Goal: Information Seeking & Learning: Learn about a topic

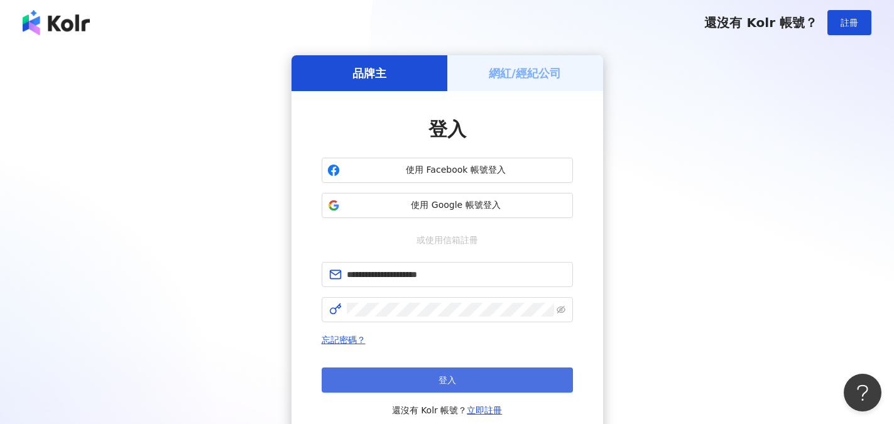
click button "登入"
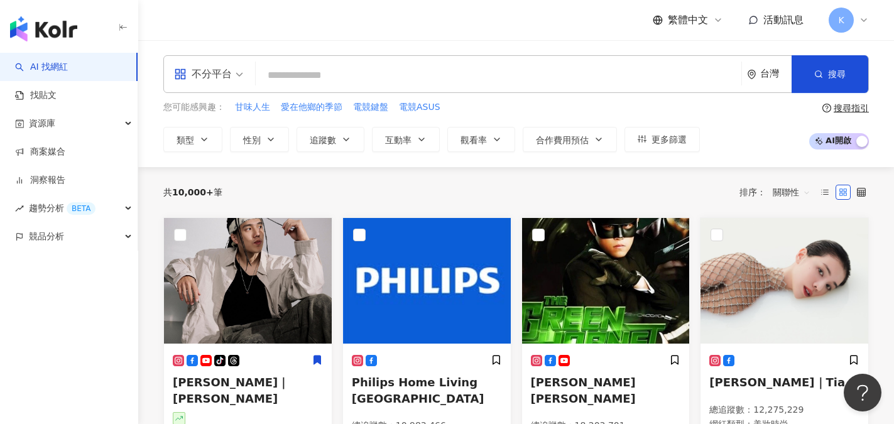
click input "search"
paste input "********"
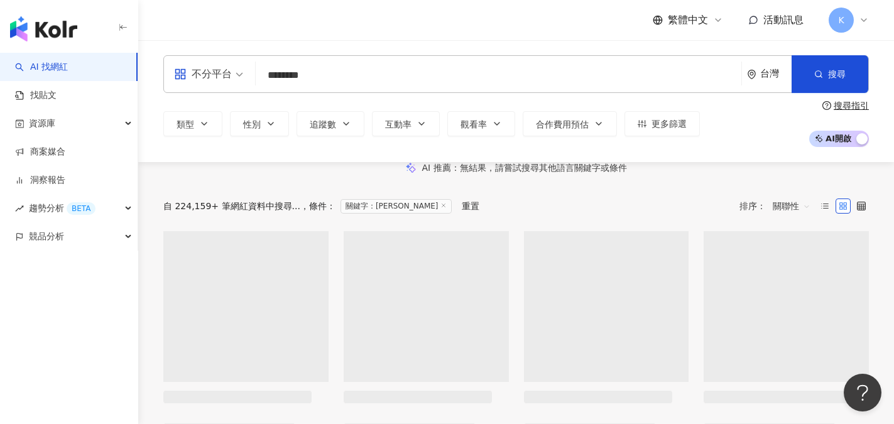
type input "********"
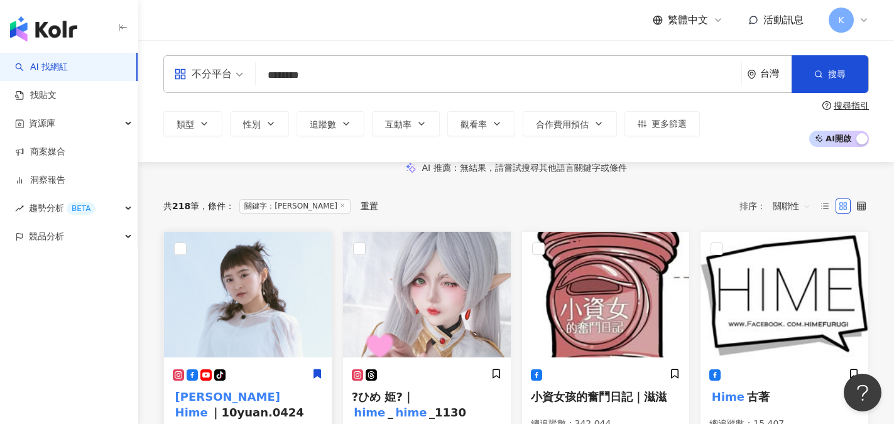
click img
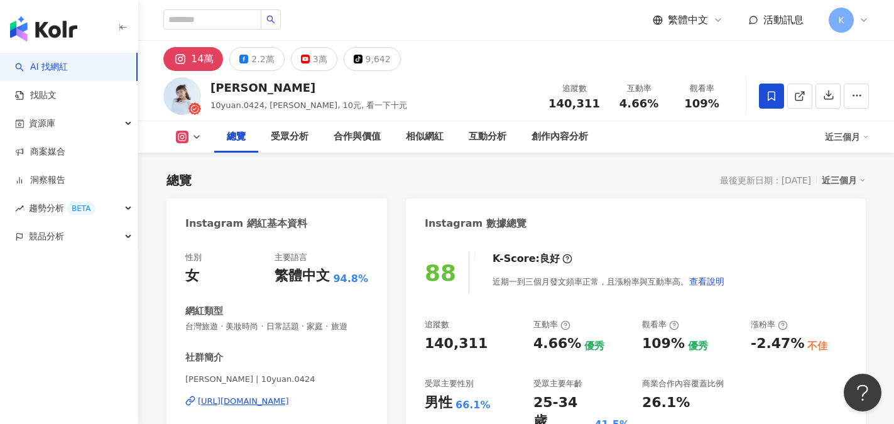
scroll to position [63, 0]
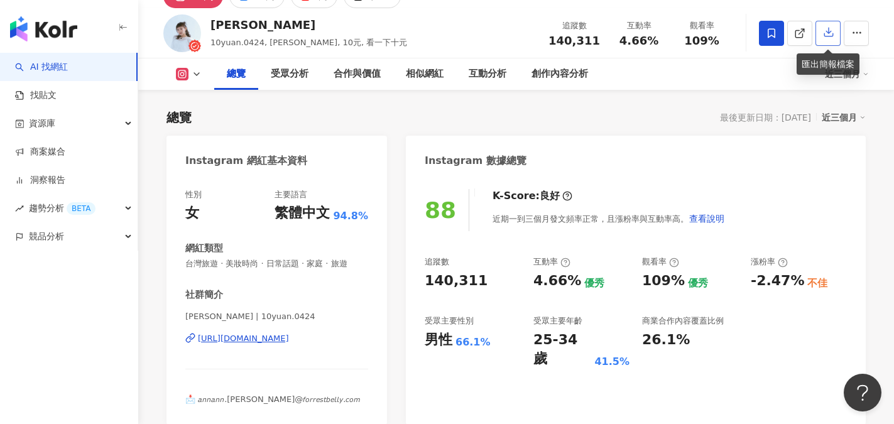
click at [825, 33] on icon "button" at bounding box center [828, 31] width 11 height 11
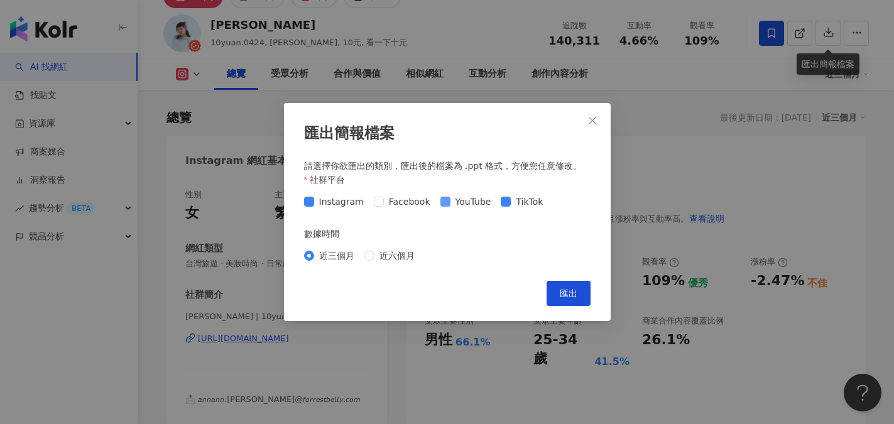
click at [444, 203] on span at bounding box center [445, 202] width 10 height 10
click at [564, 288] on span "匯出" at bounding box center [569, 293] width 18 height 10
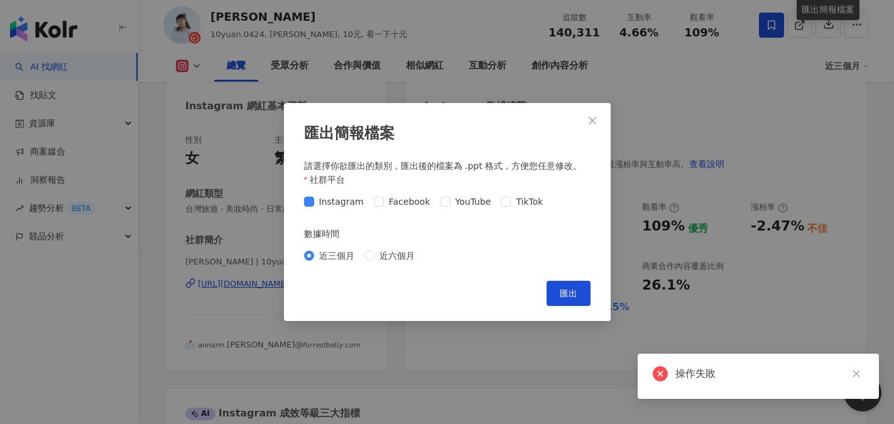
scroll to position [126, 0]
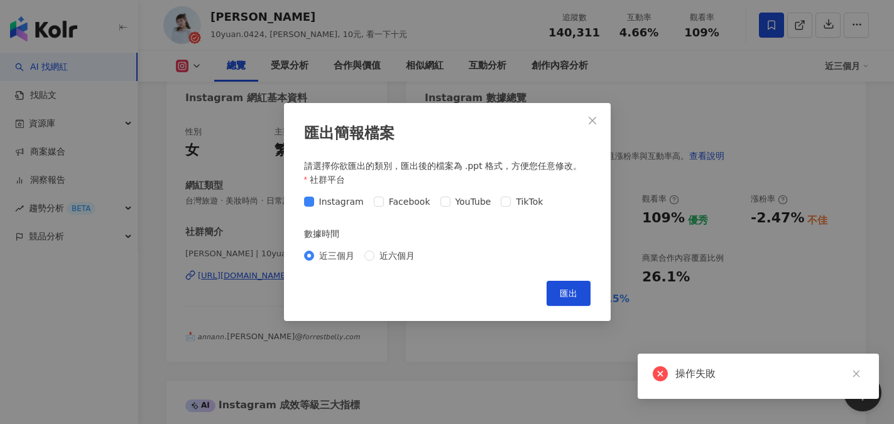
click at [724, 376] on div "操作失敗" at bounding box center [769, 373] width 188 height 15
click at [862, 381] on link at bounding box center [856, 374] width 16 height 16
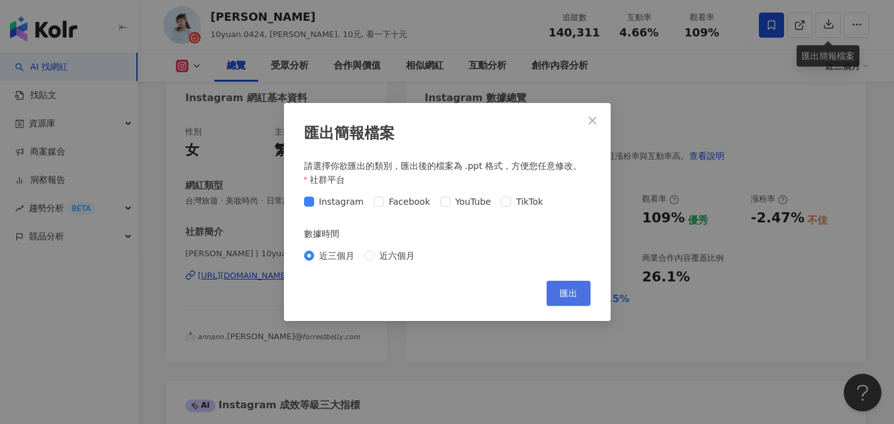
click at [572, 288] on span "匯出" at bounding box center [569, 293] width 18 height 10
click at [586, 120] on span "Close" at bounding box center [592, 121] width 25 height 10
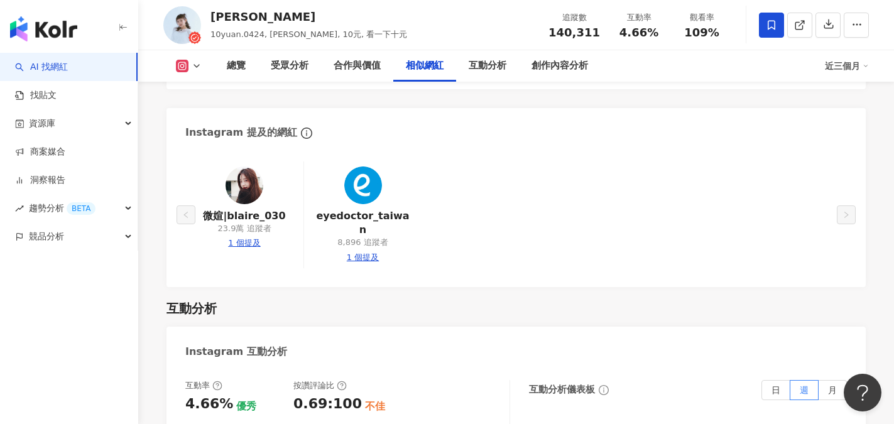
scroll to position [2262, 0]
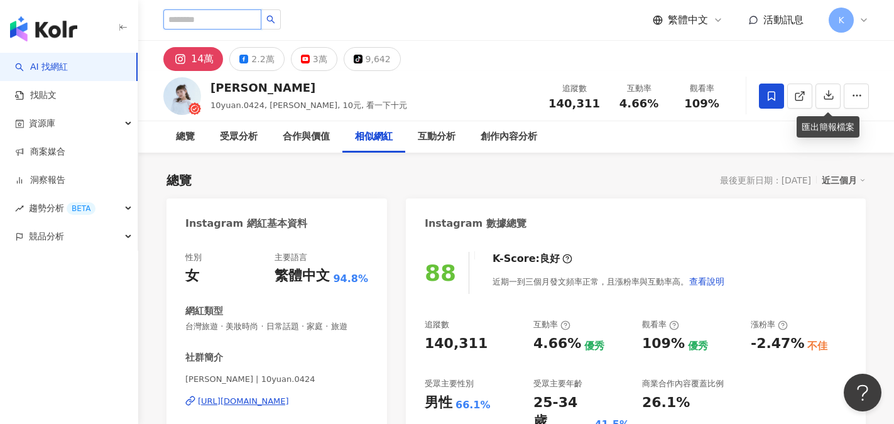
click at [231, 10] on input "search" at bounding box center [212, 19] width 98 height 20
type input "*"
type input "**"
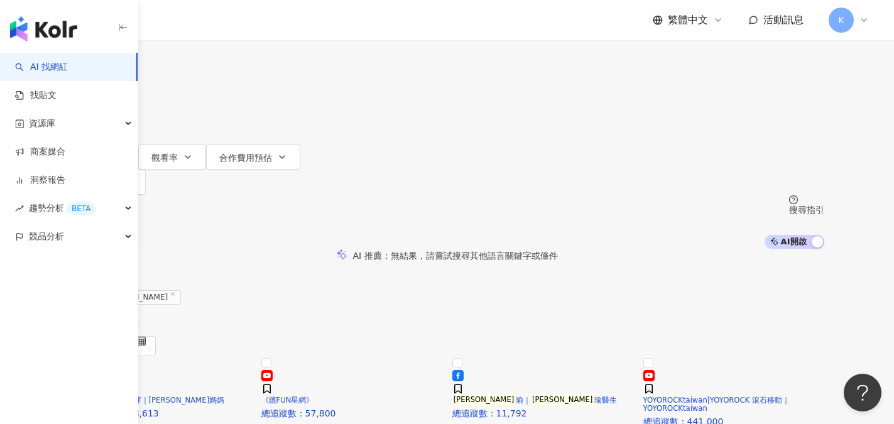
drag, startPoint x: 298, startPoint y: 76, endPoint x: 204, endPoint y: 75, distance: 94.2
click at [204, 69] on div "不分平台 王君 ** 台灣 搜尋" at bounding box center [447, 34] width 754 height 69
type input "*"
type input "**"
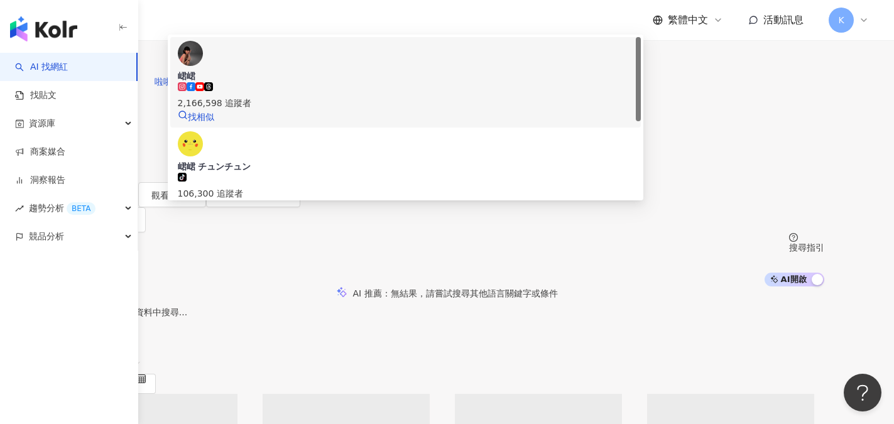
click at [441, 110] on div "2,166,598 追蹤者" at bounding box center [405, 96] width 455 height 28
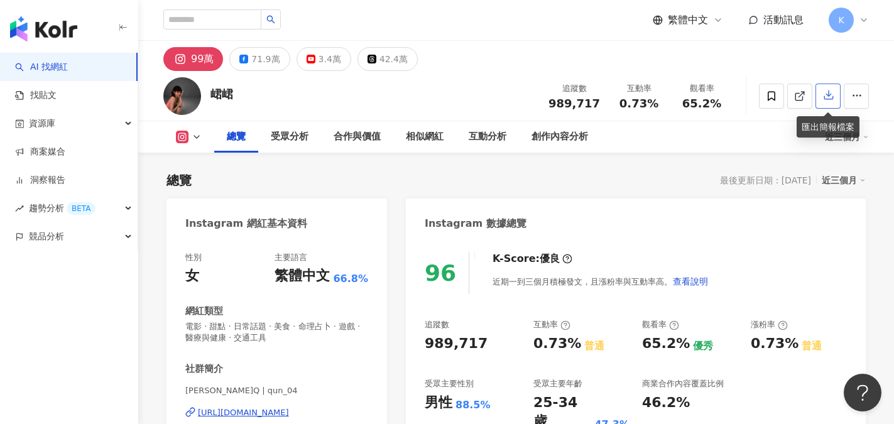
click at [829, 95] on icon "button" at bounding box center [828, 95] width 9 height 9
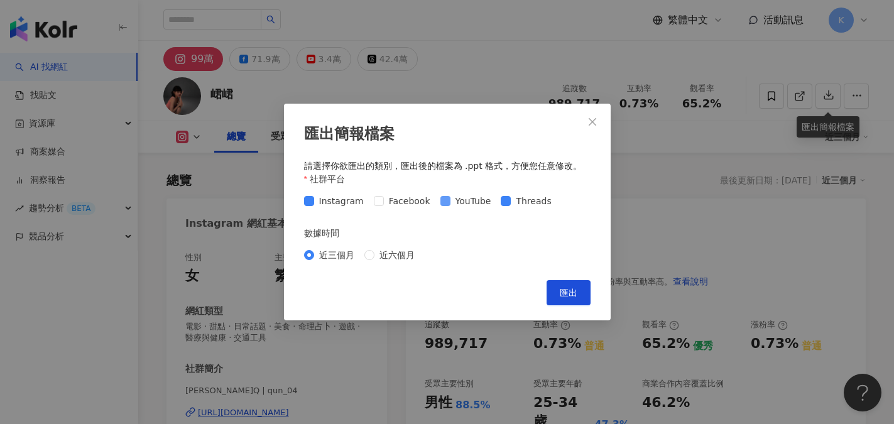
click at [450, 204] on span "YouTube" at bounding box center [473, 201] width 46 height 14
click at [570, 295] on span "匯出" at bounding box center [569, 293] width 18 height 10
click at [204, 19] on div "匯出簡報檔案 請選擇你欲匯出的類別，匯出後的檔案為 .ppt 格式，方便您任意修改。 社群平台 Instagram Facebook YouTube Thre…" at bounding box center [447, 212] width 894 height 424
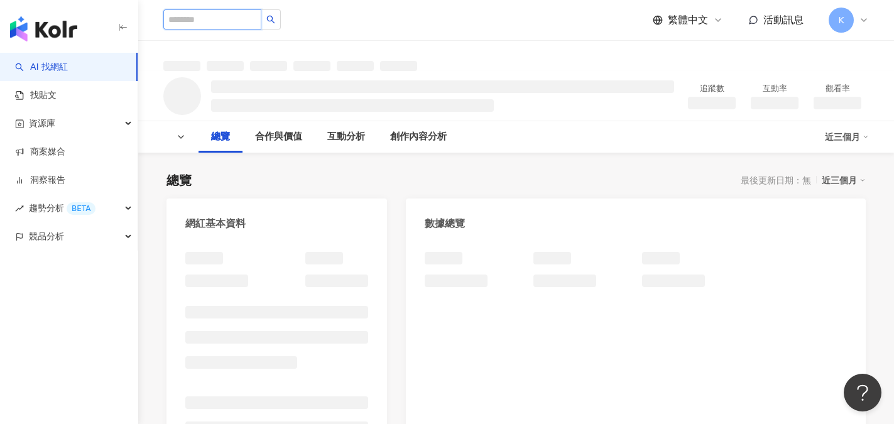
click at [189, 19] on input "search" at bounding box center [212, 19] width 98 height 20
type input "**"
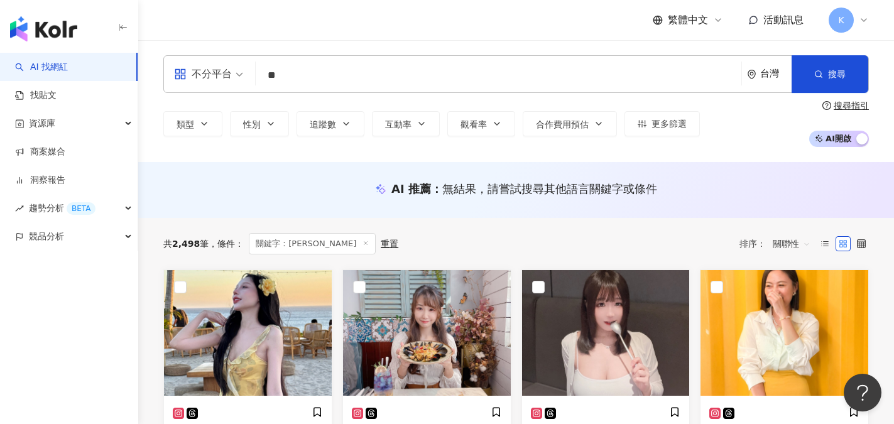
click at [291, 76] on input "**" at bounding box center [499, 75] width 476 height 24
drag, startPoint x: 305, startPoint y: 74, endPoint x: 230, endPoint y: 68, distance: 75.0
click at [230, 68] on div "不分平台 藍藍 ** 台灣 搜尋" at bounding box center [515, 74] width 705 height 38
click at [57, 90] on link "找貼文" at bounding box center [35, 95] width 41 height 13
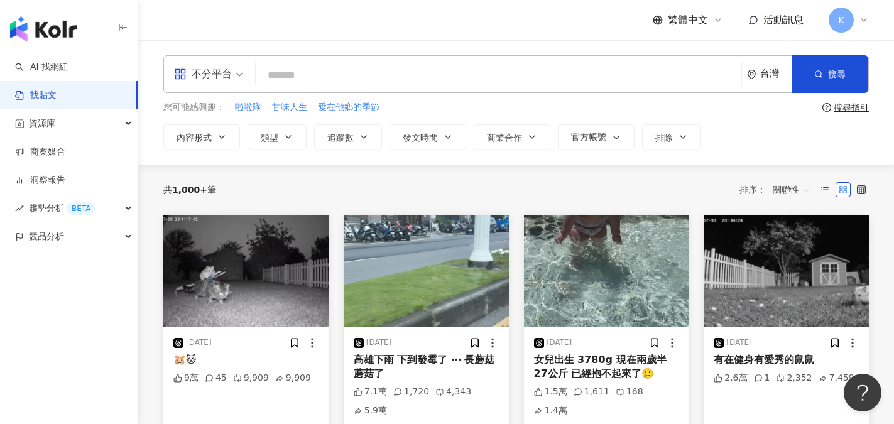
click at [279, 71] on input "search" at bounding box center [499, 75] width 476 height 27
paste input "**"
click at [55, 98] on link "找貼文" at bounding box center [35, 95] width 41 height 13
click at [321, 70] on input "**" at bounding box center [499, 75] width 476 height 27
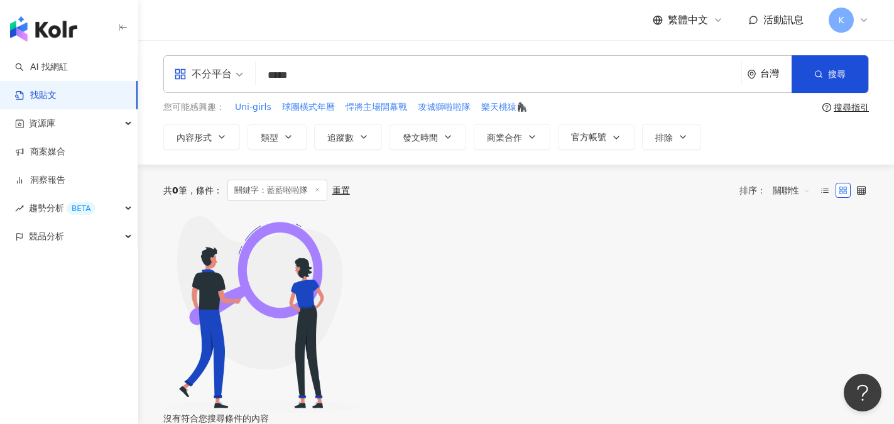
drag, startPoint x: 290, startPoint y: 73, endPoint x: 227, endPoint y: 72, distance: 62.8
click at [227, 72] on div "不分平台 藍藍啦啦隊 ***** 台灣 搜尋" at bounding box center [515, 74] width 705 height 38
click at [829, 81] on button "搜尋" at bounding box center [830, 74] width 77 height 38
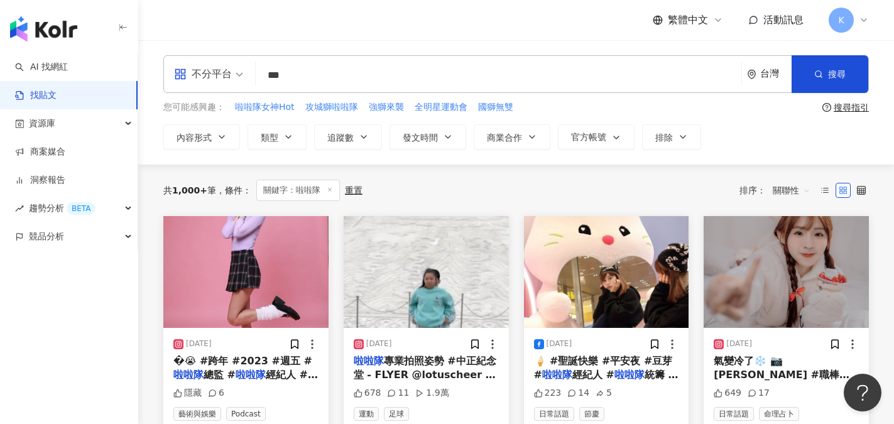
click at [295, 69] on input "***" at bounding box center [499, 75] width 476 height 27
click at [262, 71] on input "***" at bounding box center [499, 75] width 476 height 27
click at [271, 72] on input "***" at bounding box center [499, 75] width 476 height 27
type input "*"
type input "**"
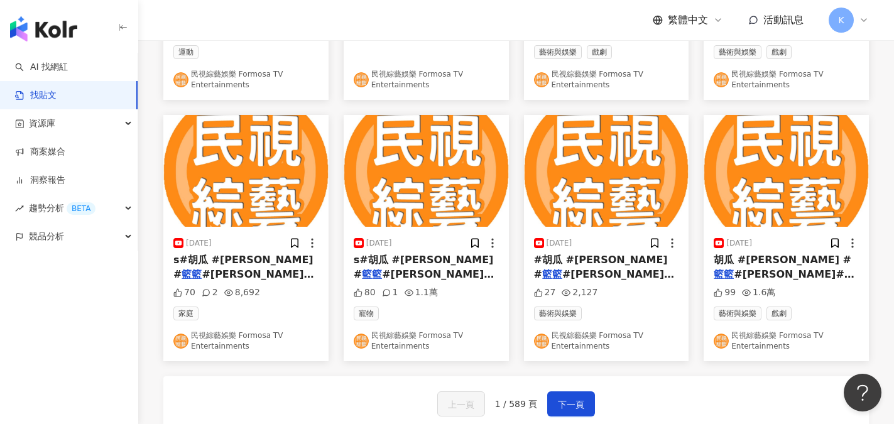
scroll to position [628, 0]
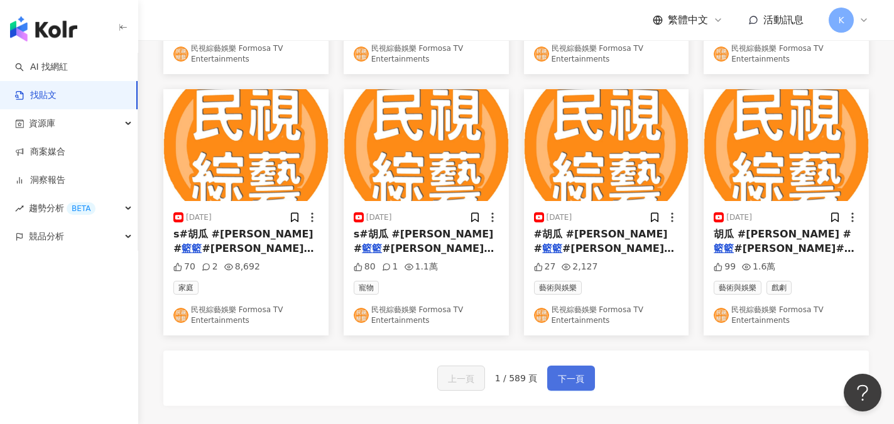
click at [577, 375] on span "下一頁" at bounding box center [571, 378] width 26 height 15
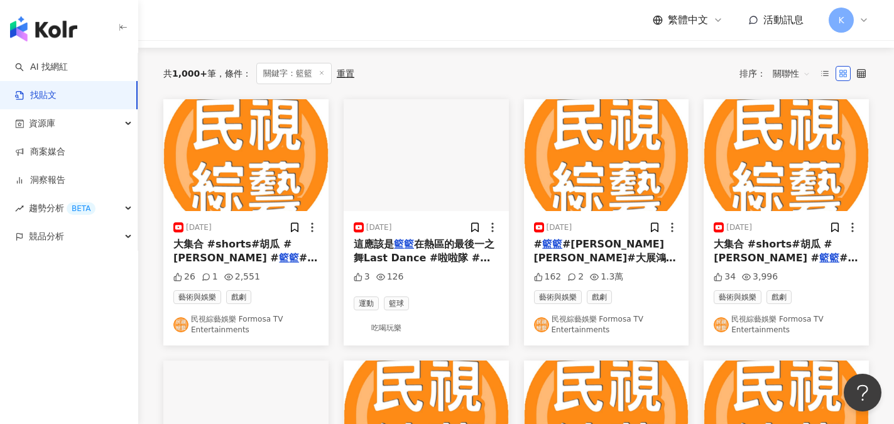
scroll to position [0, 0]
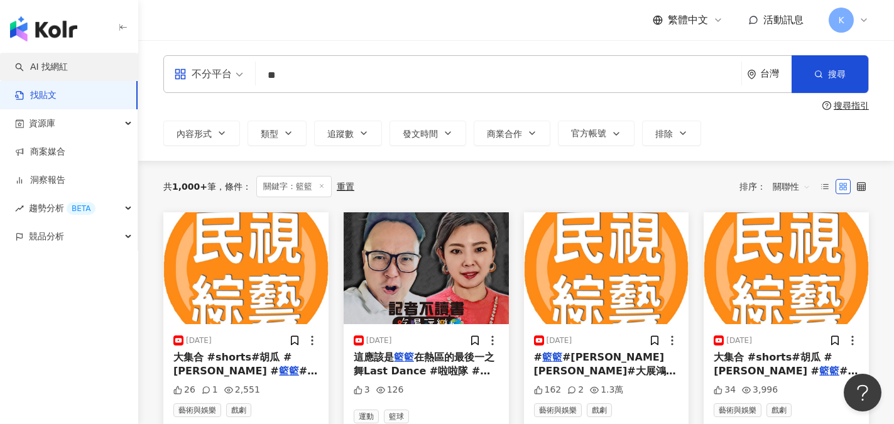
click at [52, 72] on link "AI 找網紅" at bounding box center [41, 67] width 53 height 13
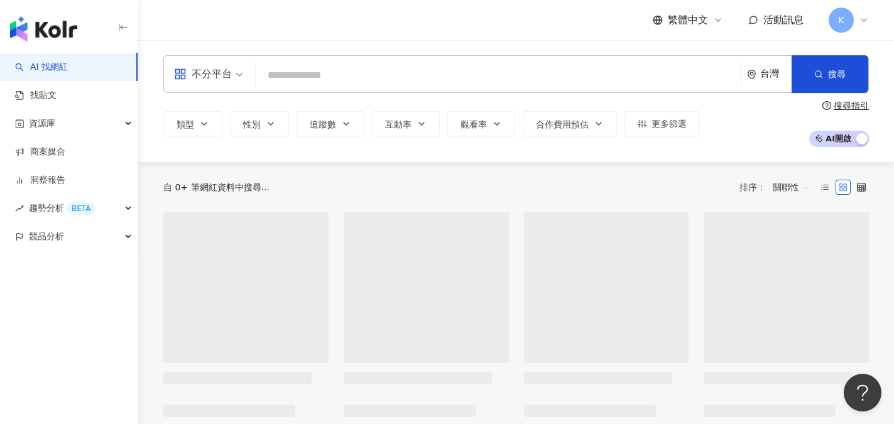
click at [273, 70] on input "search" at bounding box center [499, 75] width 476 height 24
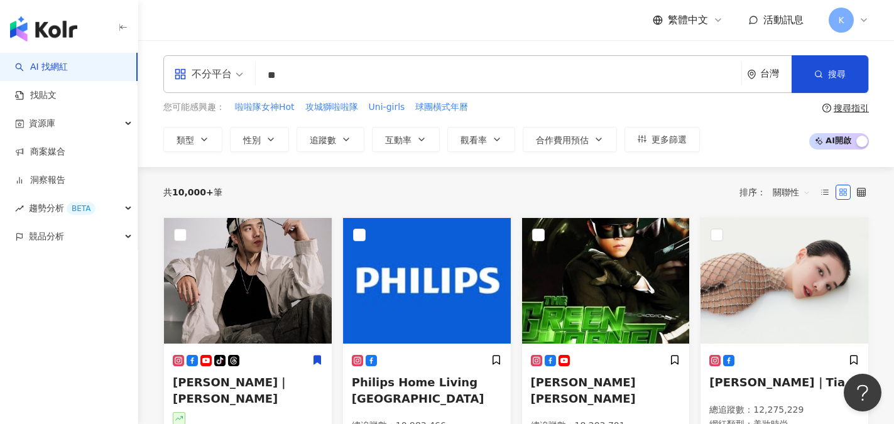
type input "*"
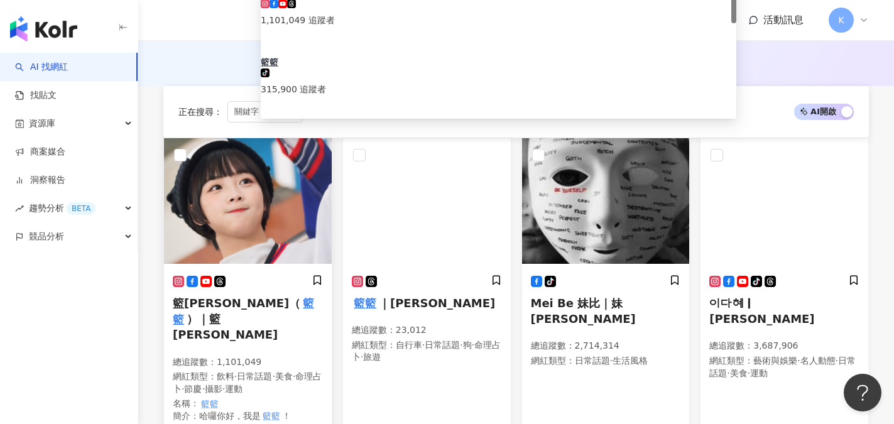
scroll to position [188, 0]
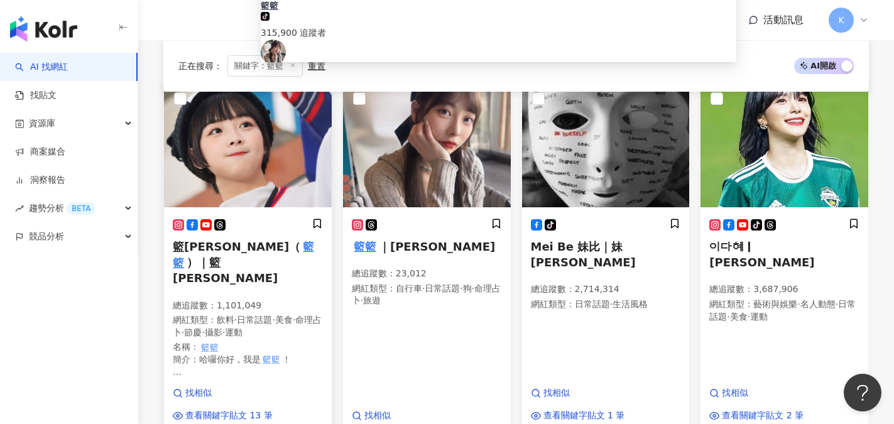
click at [203, 246] on span "籃靖玟（" at bounding box center [237, 246] width 128 height 13
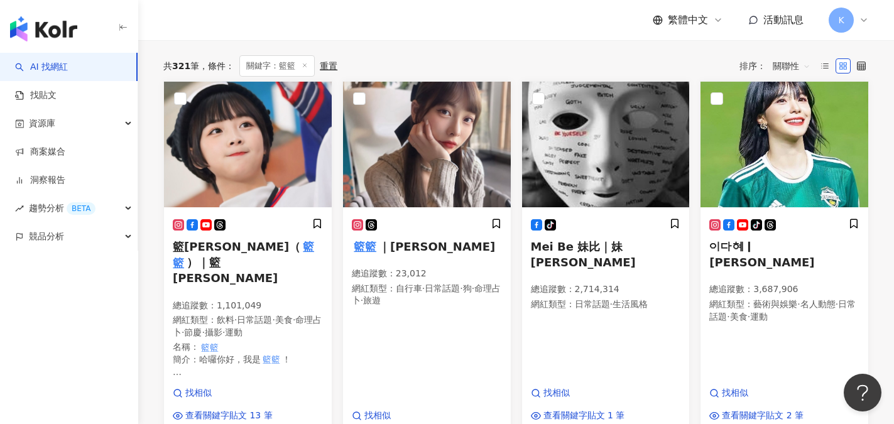
scroll to position [0, 0]
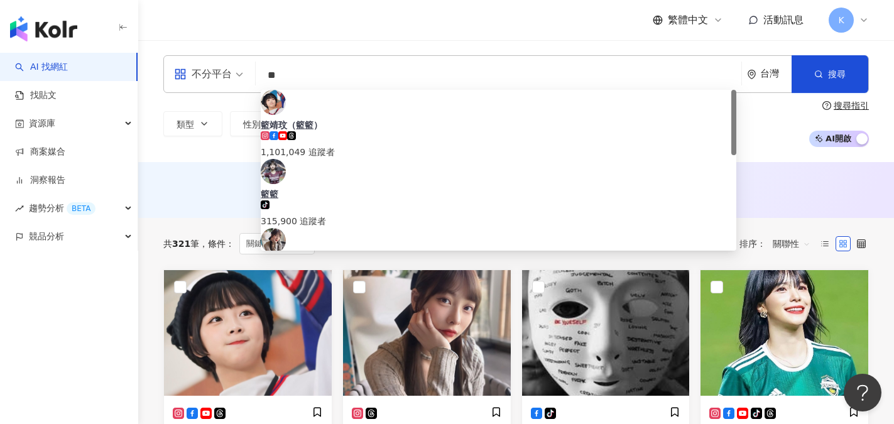
drag, startPoint x: 286, startPoint y: 73, endPoint x: 249, endPoint y: 73, distance: 37.1
click at [249, 73] on div "不分平台 ** 台灣 搜尋 f0fc2f33-bd82-423b-ae2f-f3860d857436 02845922-3ef7-4c7f-8979-7c59…" at bounding box center [515, 74] width 705 height 38
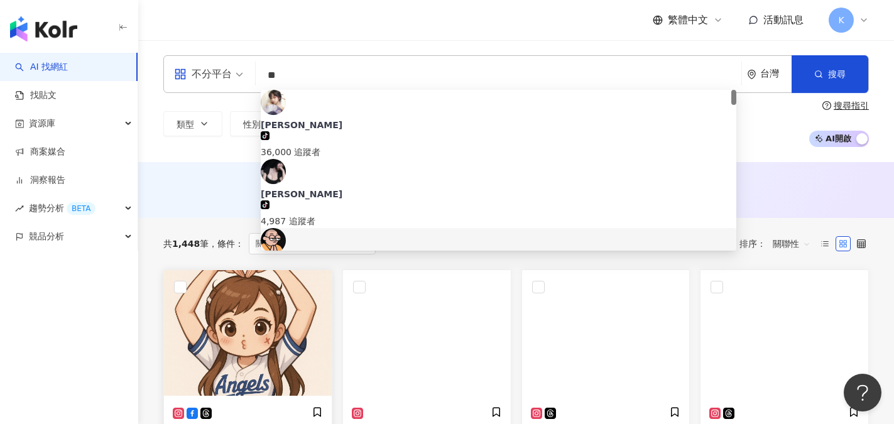
scroll to position [126, 0]
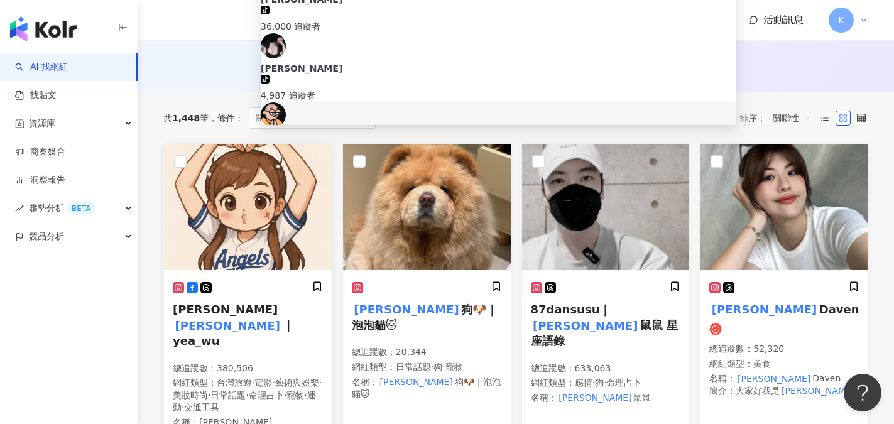
type input "**"
click at [251, 319] on span "｜yea_wu" at bounding box center [233, 333] width 121 height 29
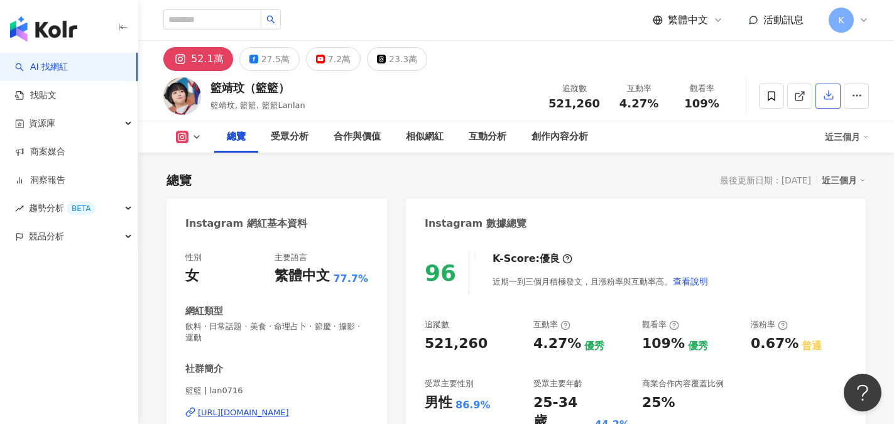
click at [830, 99] on icon "button" at bounding box center [828, 94] width 11 height 11
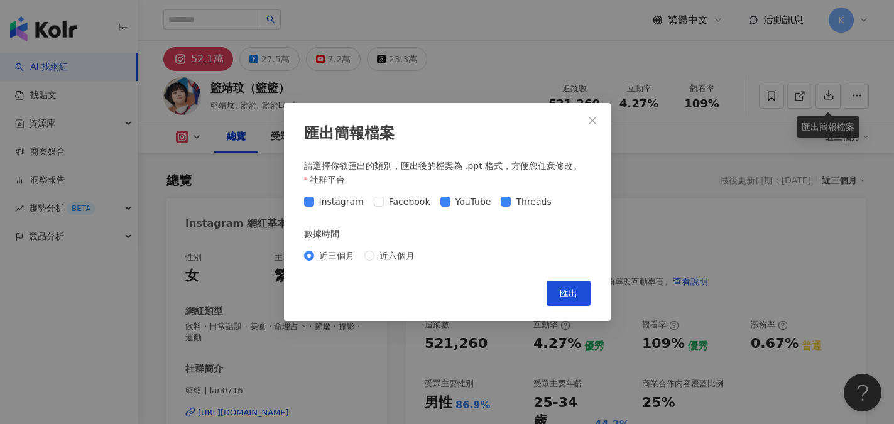
click at [434, 201] on div "Instagram Facebook YouTube Threads" at bounding box center [430, 202] width 253 height 14
click at [574, 298] on span "匯出" at bounding box center [569, 293] width 18 height 10
click at [595, 120] on icon "close" at bounding box center [592, 121] width 10 height 10
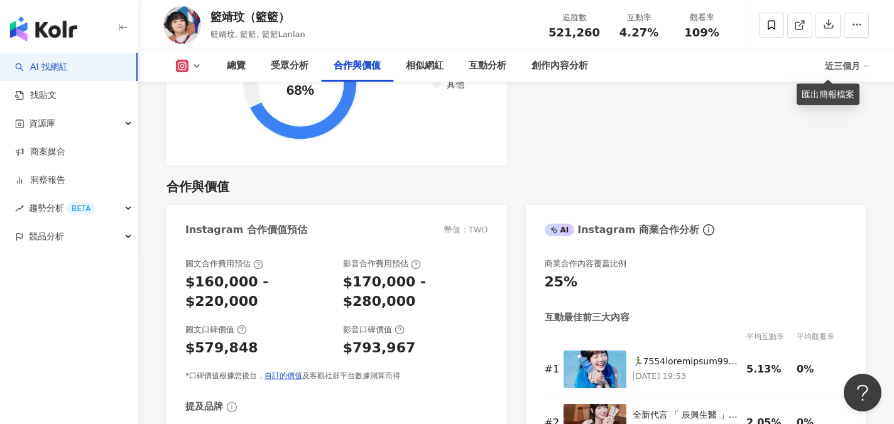
scroll to position [1696, 0]
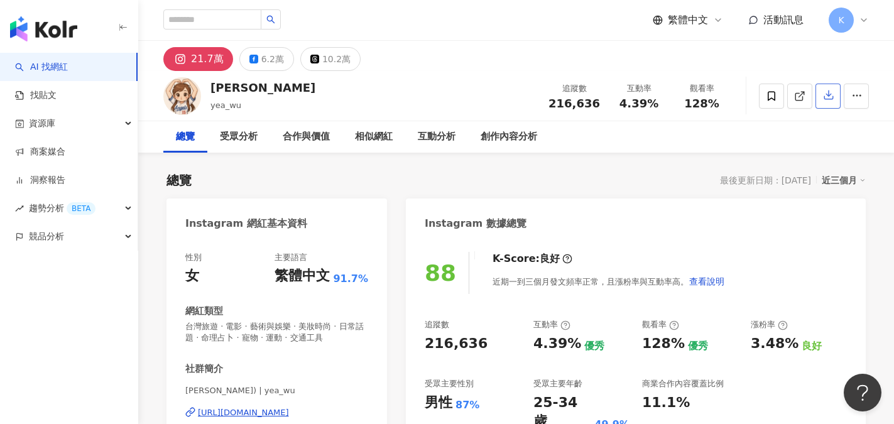
click at [834, 102] on button "button" at bounding box center [827, 96] width 25 height 25
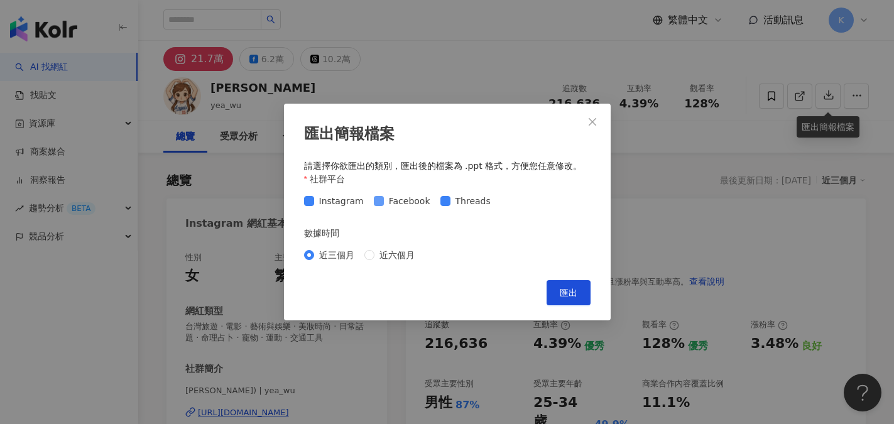
click at [384, 205] on span "Facebook" at bounding box center [410, 201] width 52 height 14
click at [444, 202] on span at bounding box center [445, 201] width 10 height 10
click at [569, 290] on span "匯出" at bounding box center [569, 293] width 18 height 10
click at [590, 124] on icon "close" at bounding box center [593, 121] width 8 height 8
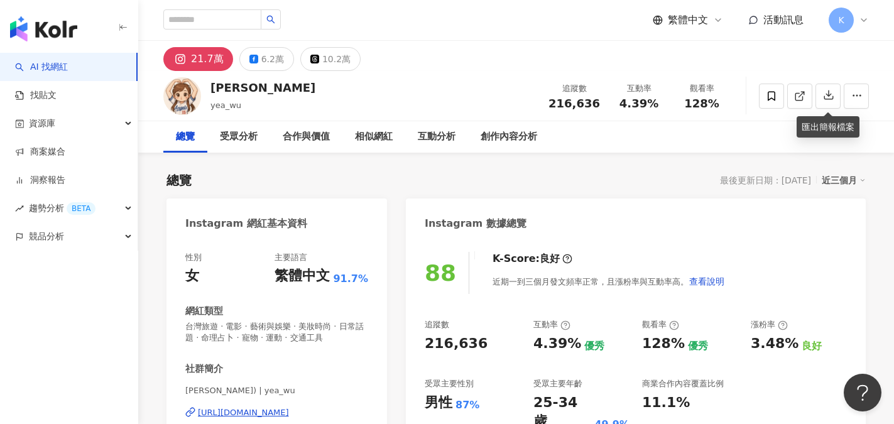
click at [61, 72] on link "AI 找網紅" at bounding box center [41, 67] width 53 height 13
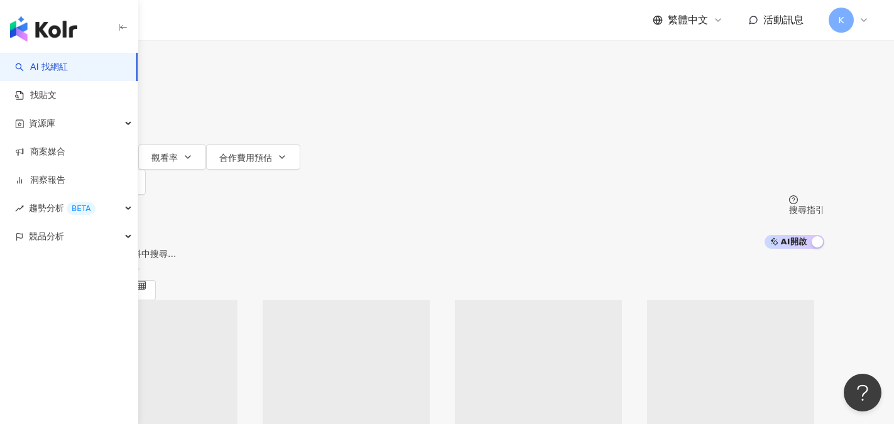
click at [253, 24] on input "search" at bounding box center [202, 12] width 102 height 24
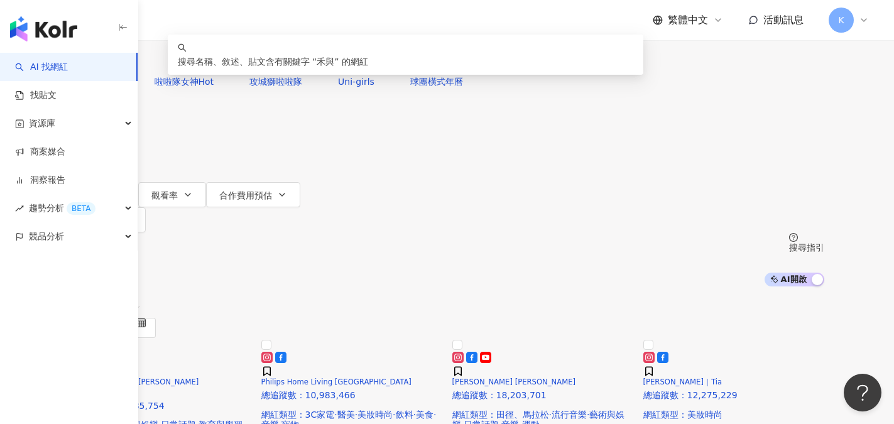
type input "**"
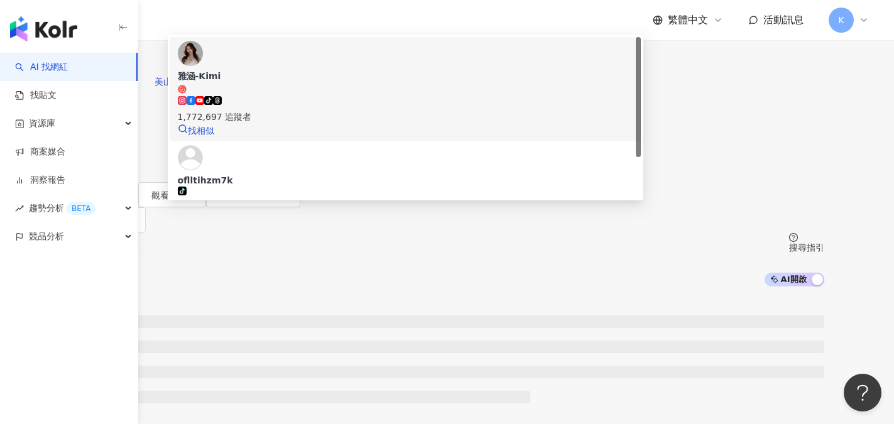
click at [203, 66] on img at bounding box center [190, 53] width 25 height 25
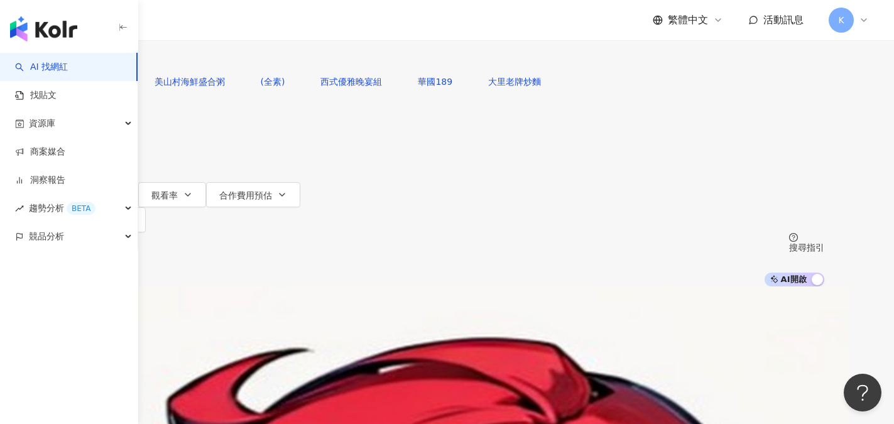
click at [253, 24] on input "search" at bounding box center [202, 12] width 102 height 24
type input "****"
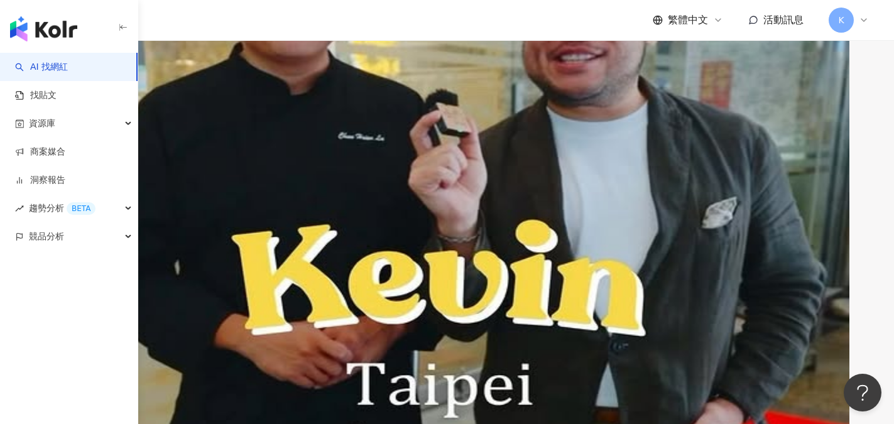
scroll to position [377, 0]
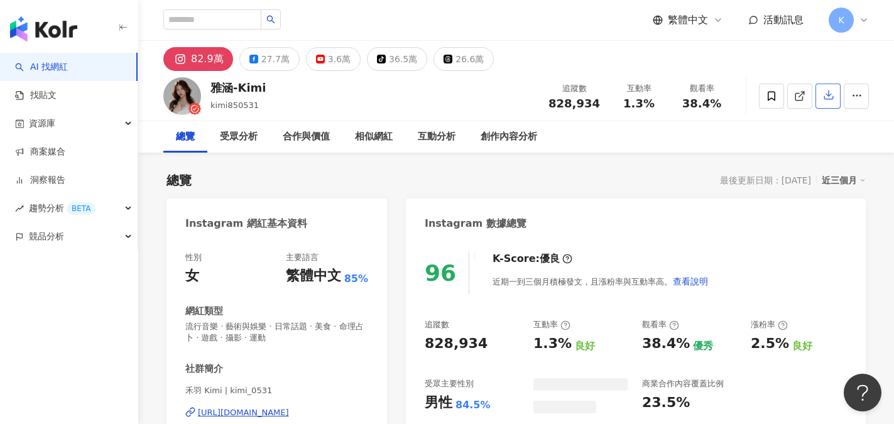
click at [831, 98] on icon "button" at bounding box center [828, 94] width 11 height 11
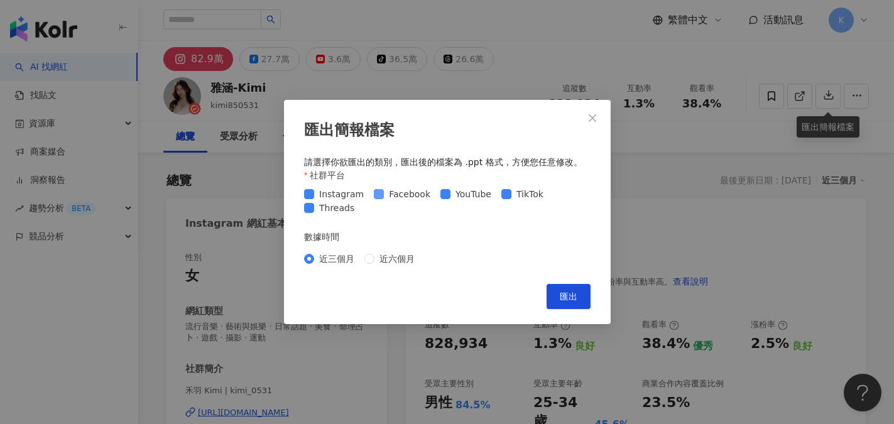
click at [450, 195] on span "YouTube" at bounding box center [473, 194] width 46 height 14
click at [444, 194] on span at bounding box center [445, 194] width 10 height 10
click at [556, 302] on button "匯出" at bounding box center [569, 296] width 44 height 25
click at [595, 116] on icon "close" at bounding box center [592, 118] width 10 height 10
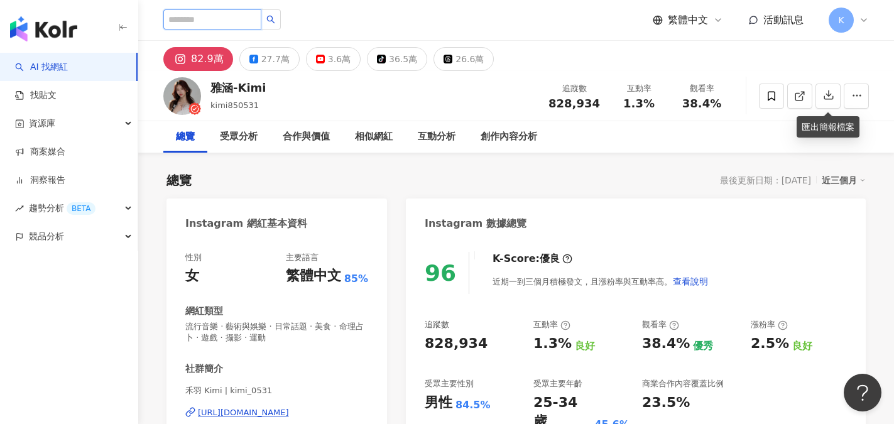
click at [187, 21] on input "search" at bounding box center [212, 19] width 98 height 20
type input "**"
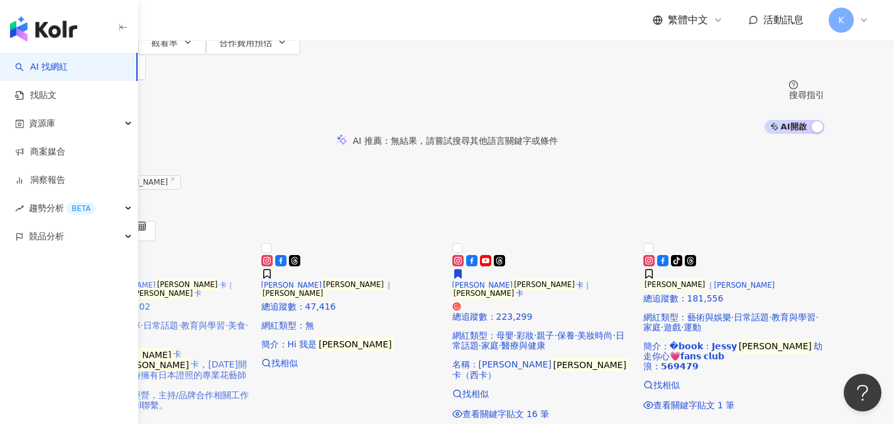
scroll to position [126, 0]
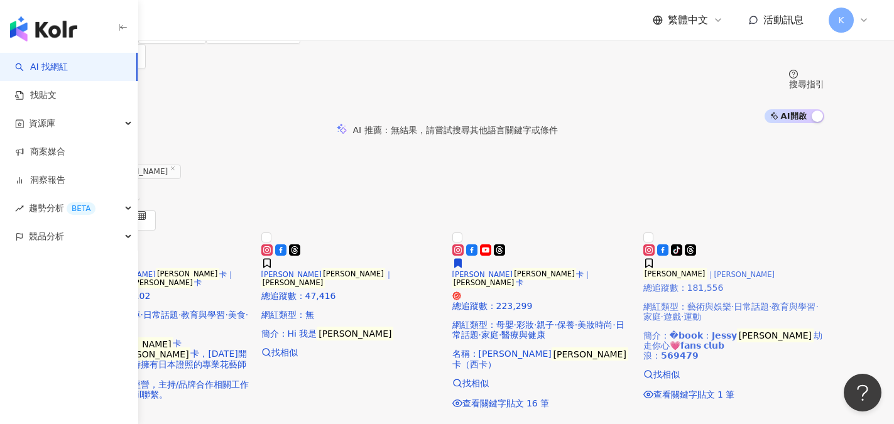
click at [741, 279] on span "｜jessy" at bounding box center [741, 274] width 68 height 9
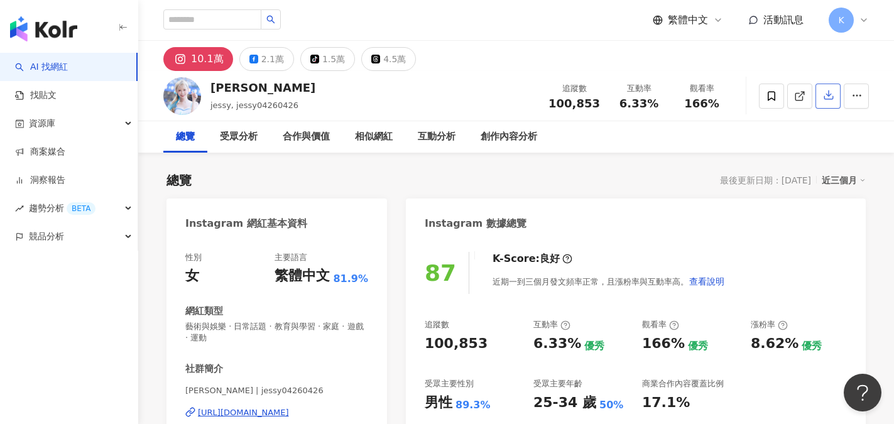
click at [822, 94] on button "button" at bounding box center [827, 96] width 25 height 25
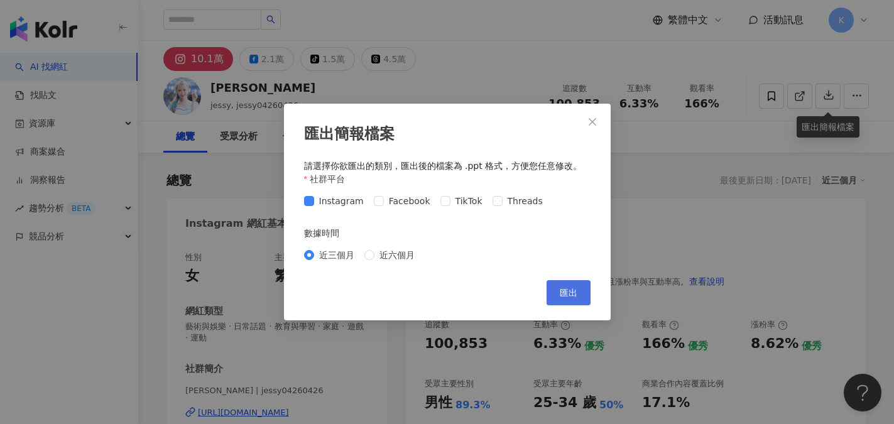
click at [565, 286] on button "匯出" at bounding box center [569, 292] width 44 height 25
click at [593, 124] on icon "close" at bounding box center [592, 122] width 10 height 10
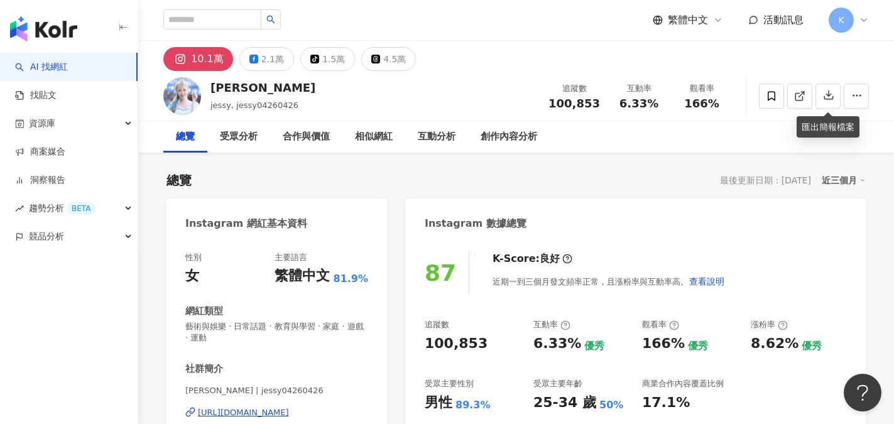
click at [53, 70] on link "AI 找網紅" at bounding box center [41, 67] width 53 height 13
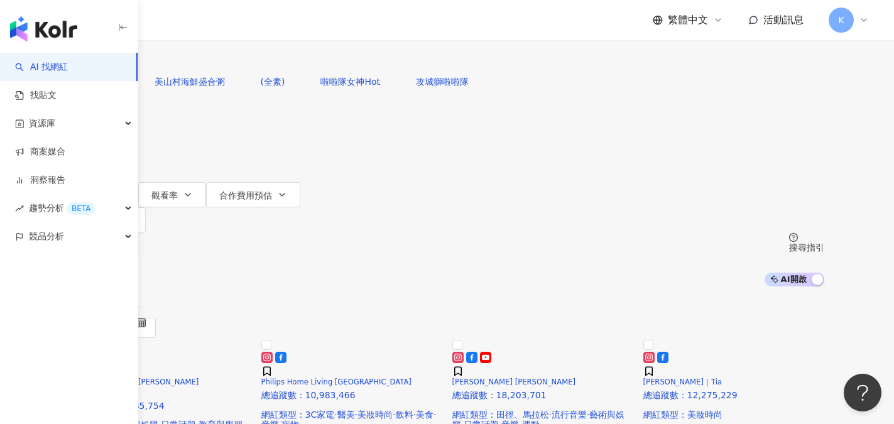
click at [253, 24] on input "search" at bounding box center [202, 12] width 102 height 24
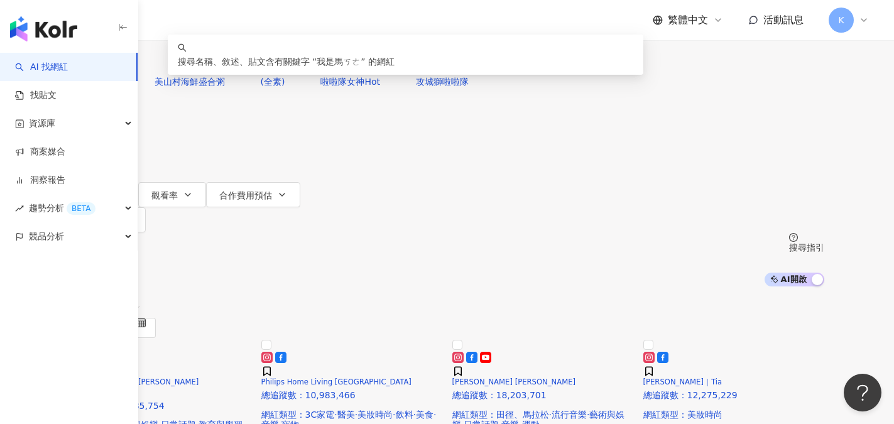
type input "****"
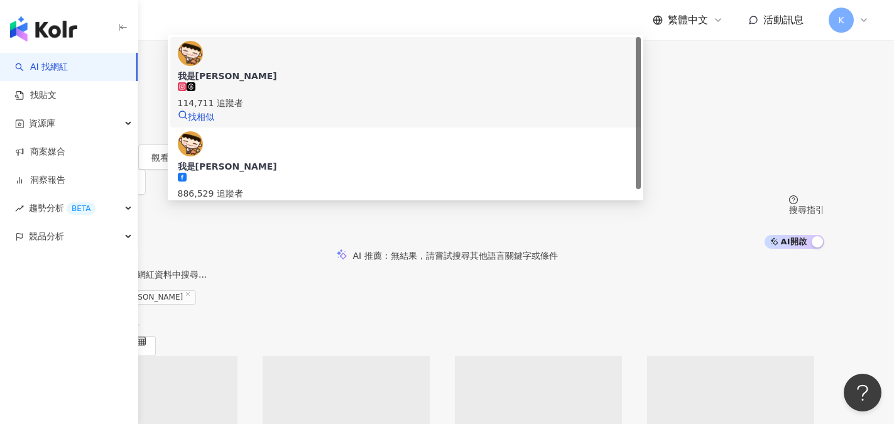
click at [350, 82] on span "我是[PERSON_NAME]" at bounding box center [405, 76] width 455 height 13
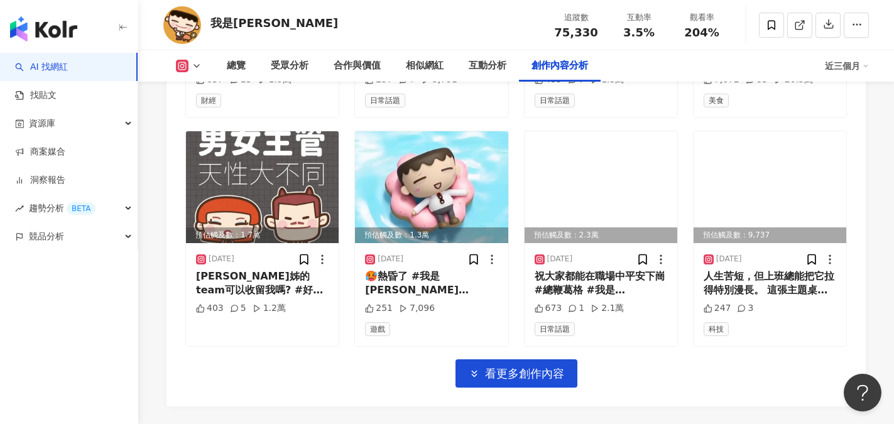
scroll to position [4460, 0]
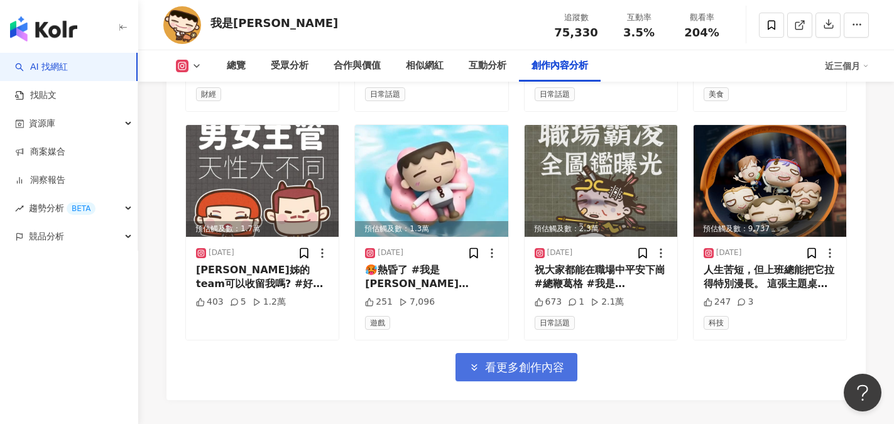
click at [541, 361] on span "看更多創作內容" at bounding box center [524, 368] width 79 height 14
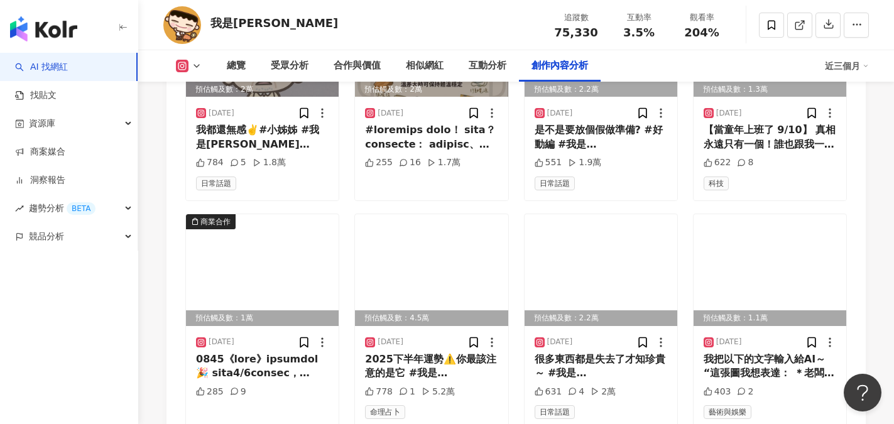
scroll to position [5151, 0]
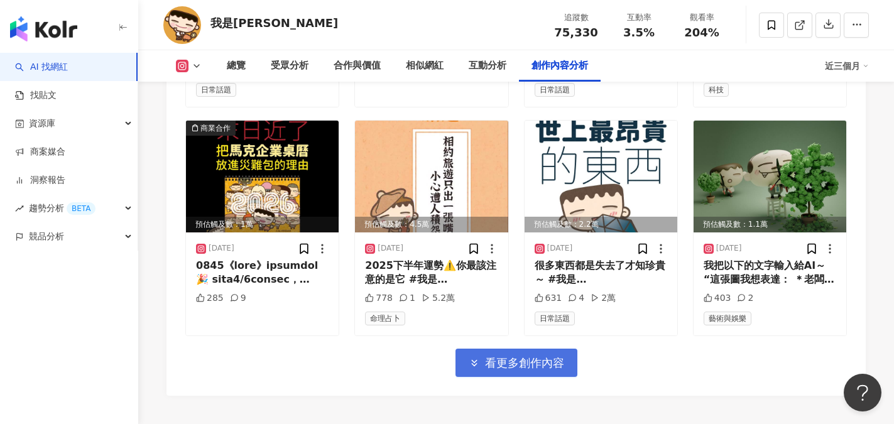
click at [525, 356] on span "看更多創作內容" at bounding box center [524, 363] width 79 height 14
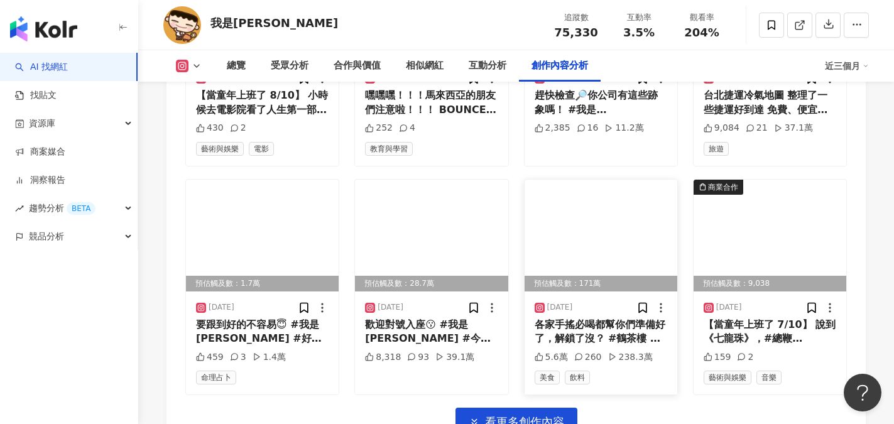
scroll to position [5780, 0]
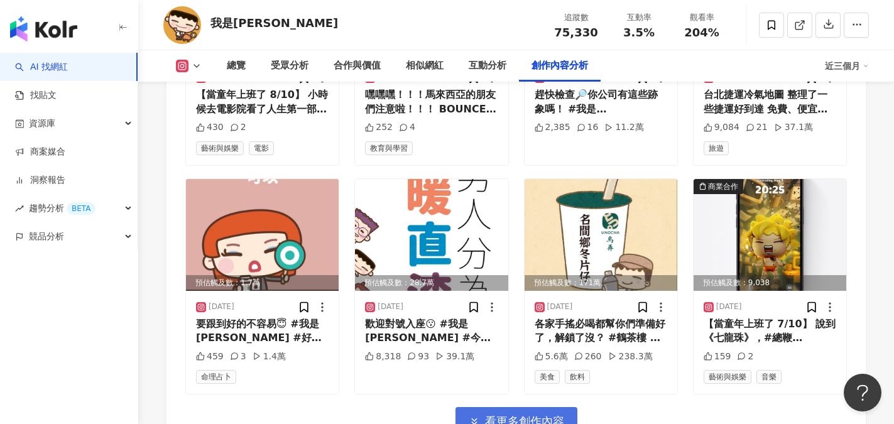
click at [533, 407] on button "看更多創作內容" at bounding box center [516, 421] width 122 height 28
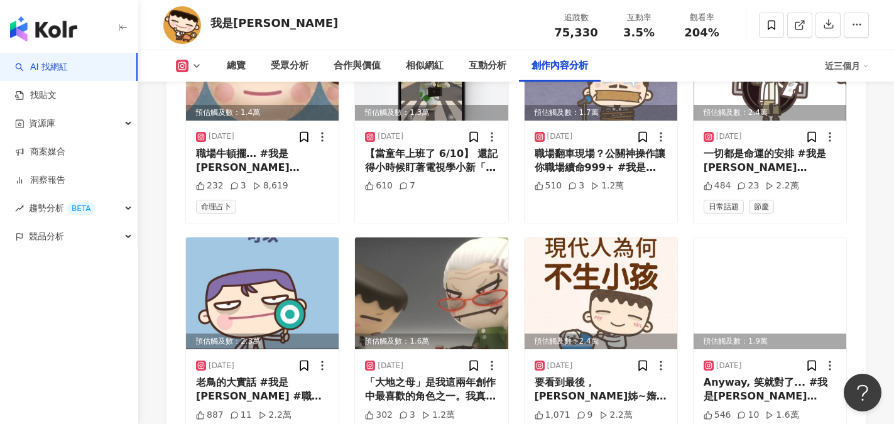
scroll to position [6534, 0]
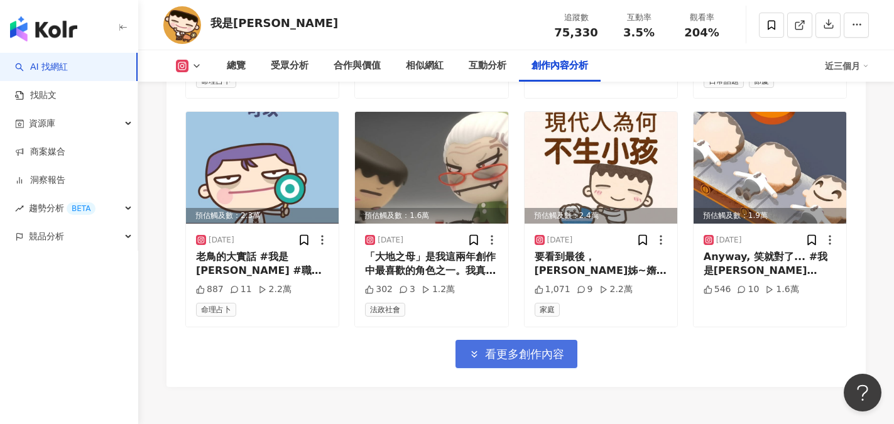
click at [537, 347] on span "看更多創作內容" at bounding box center [524, 354] width 79 height 14
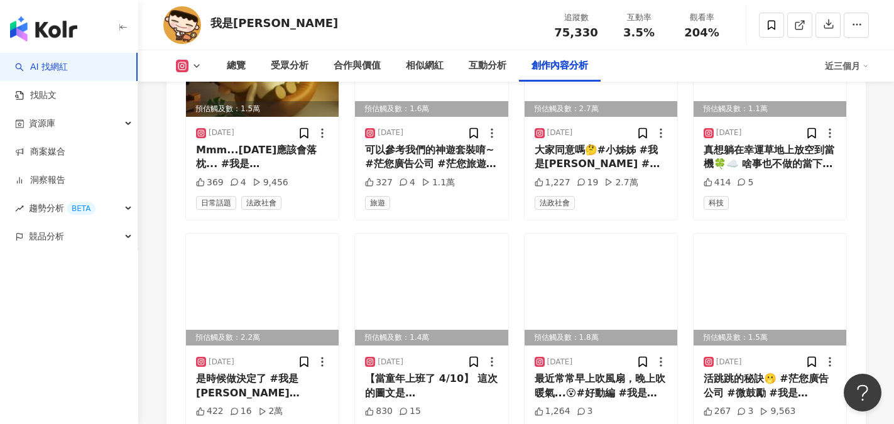
scroll to position [7099, 0]
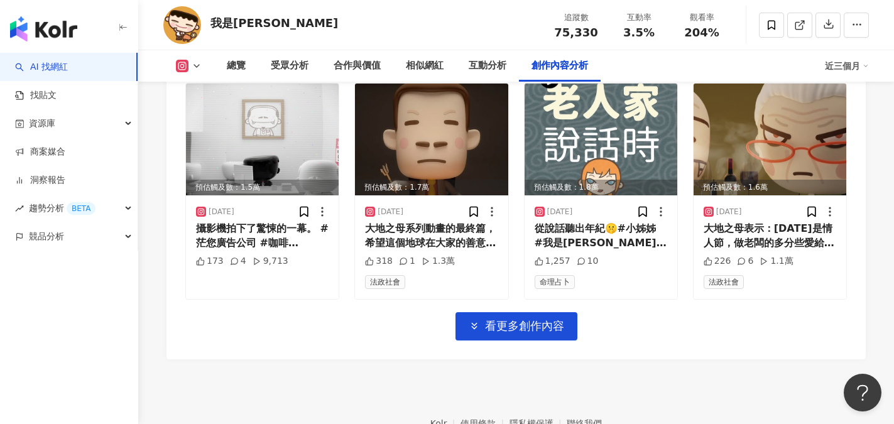
scroll to position [7940, 0]
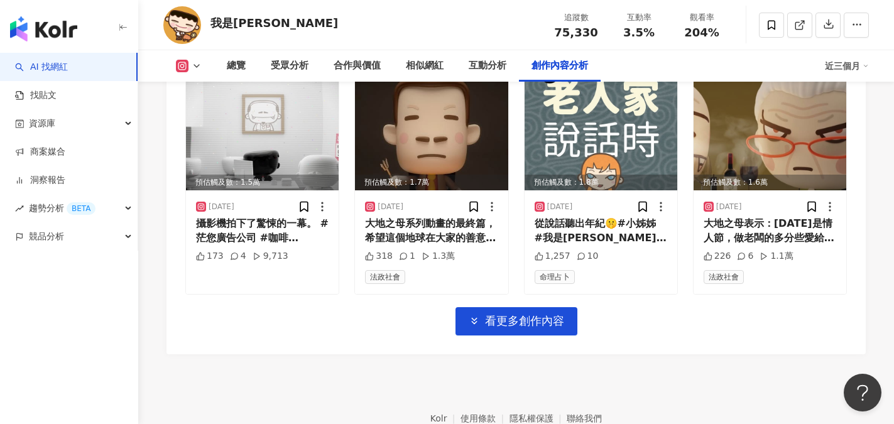
click at [531, 314] on span "看更多創作內容" at bounding box center [524, 321] width 79 height 14
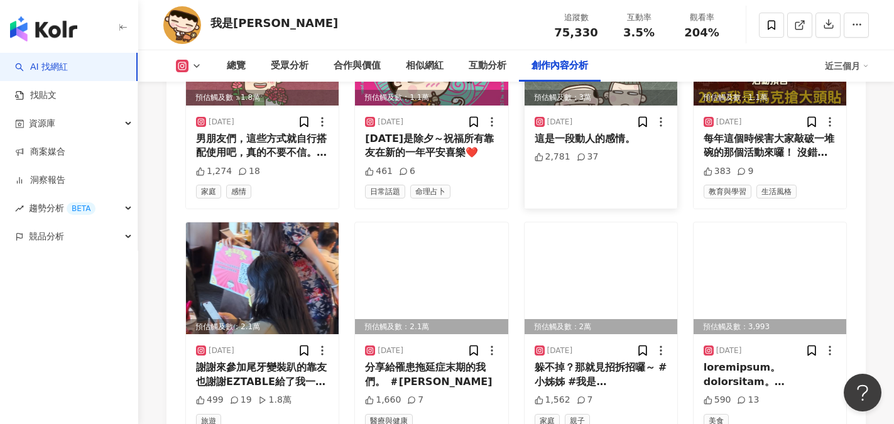
scroll to position [8627, 0]
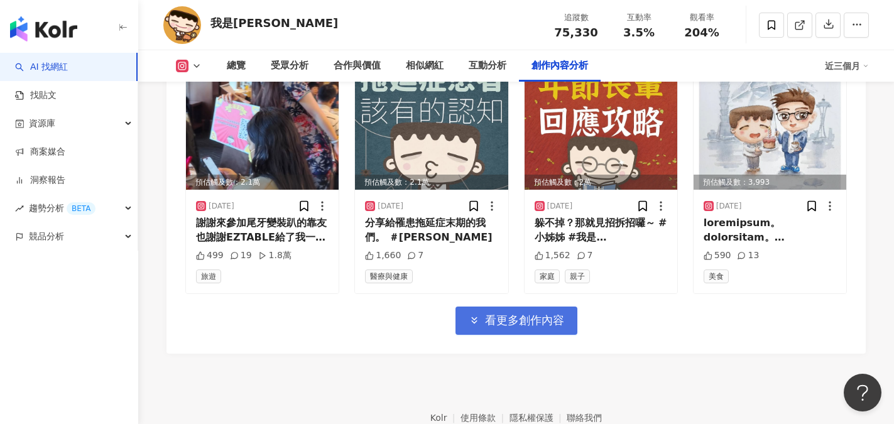
click at [540, 313] on span "看更多創作內容" at bounding box center [524, 320] width 79 height 14
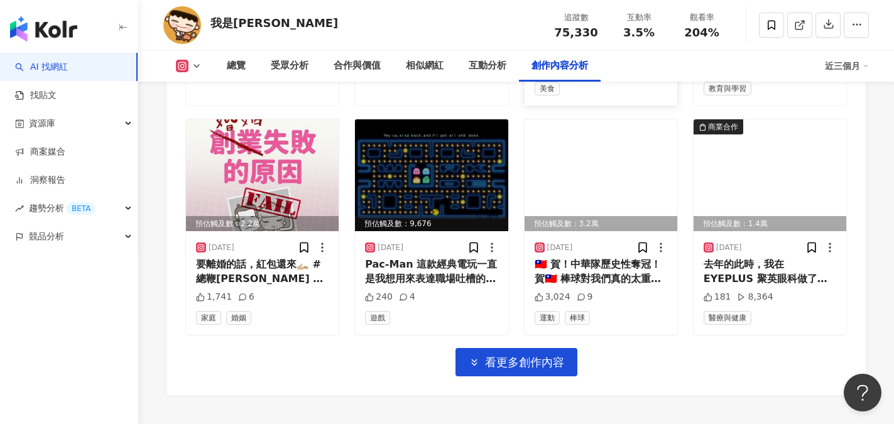
scroll to position [9314, 0]
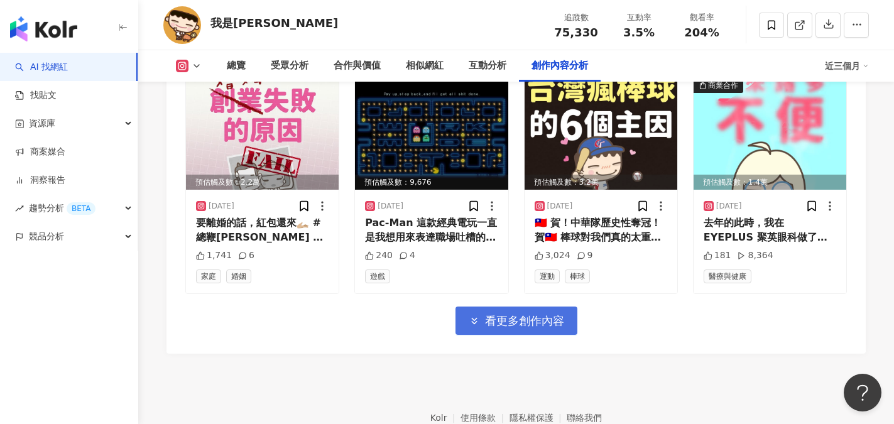
click at [540, 314] on span "看更多創作內容" at bounding box center [524, 321] width 79 height 14
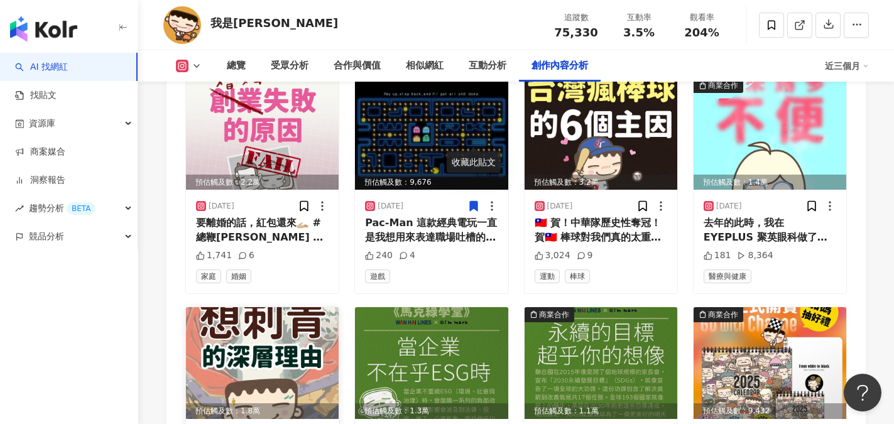
click at [254, 307] on img at bounding box center [262, 363] width 153 height 112
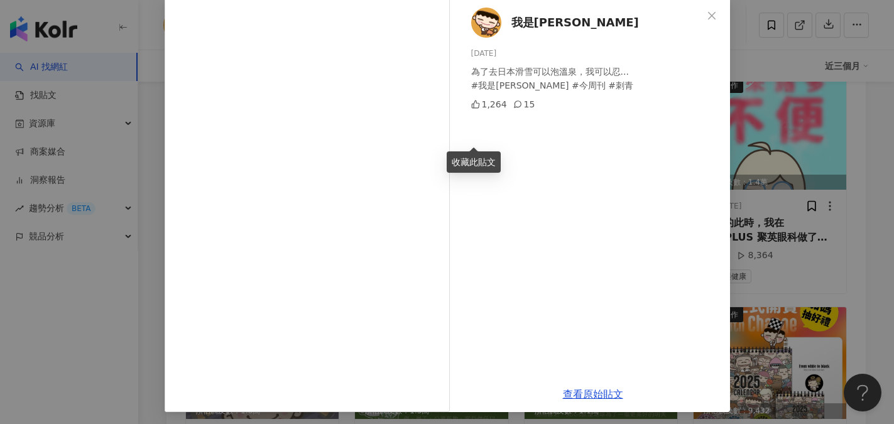
scroll to position [68, 0]
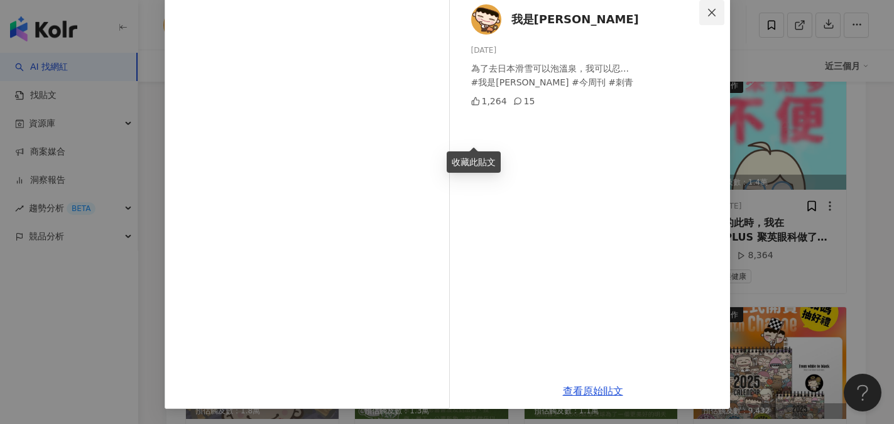
click at [712, 11] on span "Close" at bounding box center [711, 13] width 25 height 10
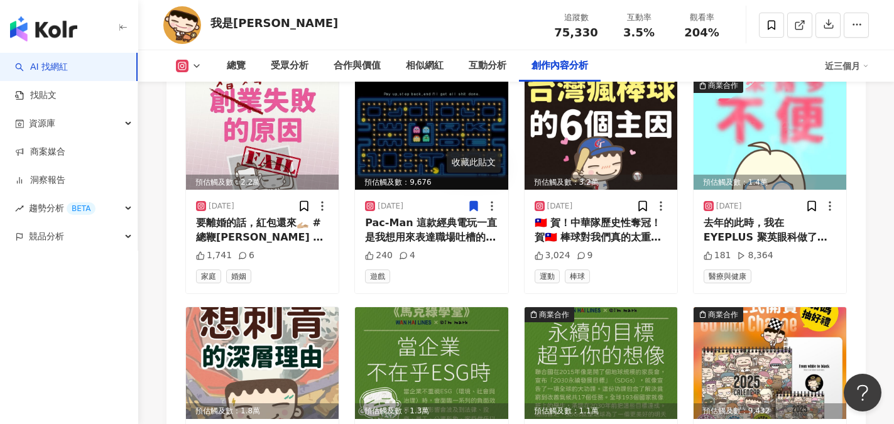
click at [714, 16] on div "觀看率" at bounding box center [702, 17] width 48 height 13
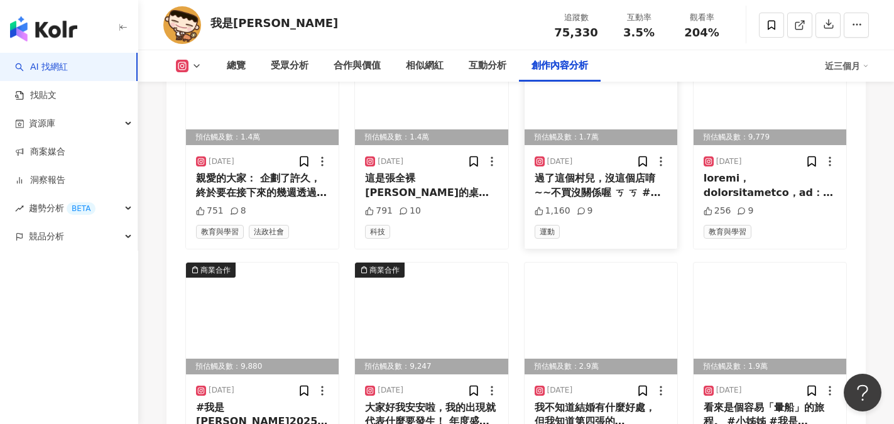
scroll to position [9628, 0]
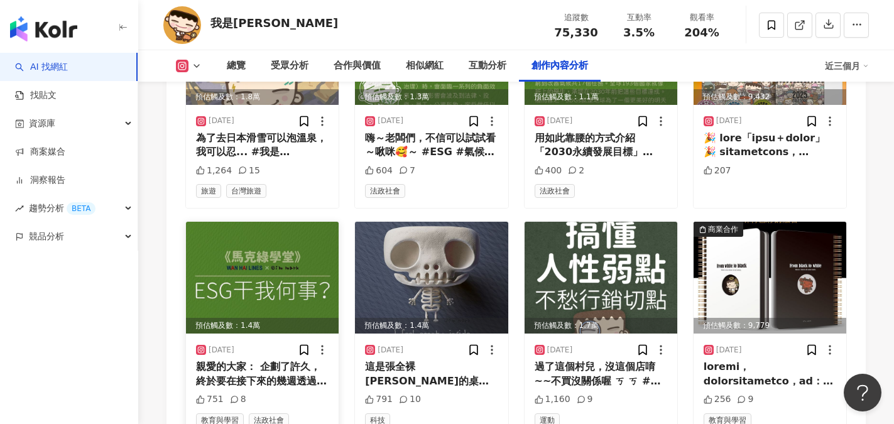
click at [280, 222] on img at bounding box center [262, 278] width 153 height 112
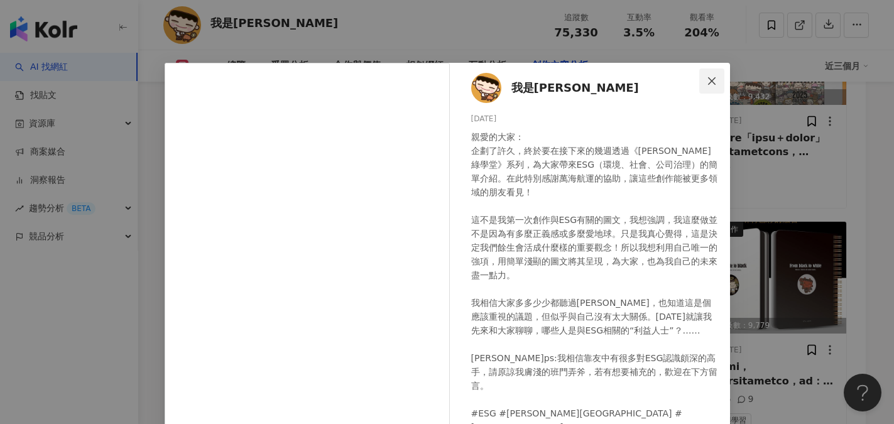
click at [707, 80] on icon "close" at bounding box center [712, 81] width 10 height 10
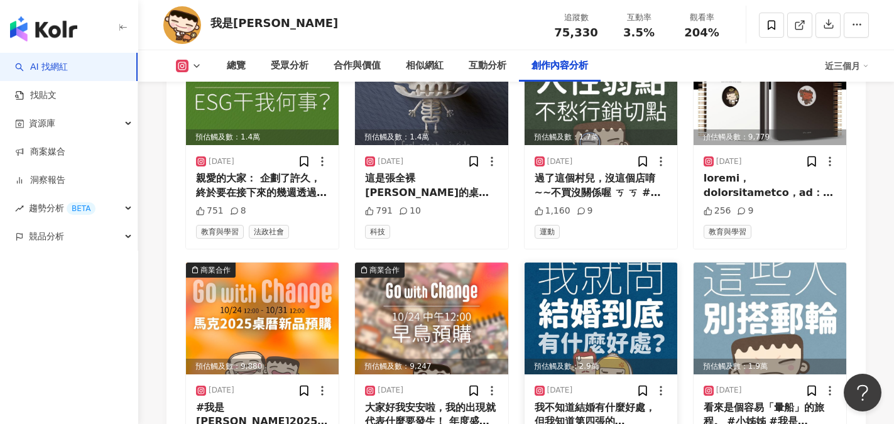
scroll to position [9942, 0]
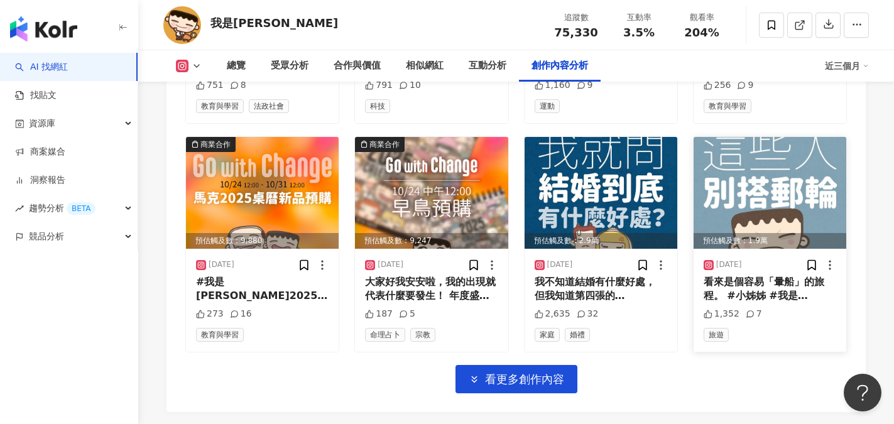
click at [756, 275] on div "看來是個容易「暈船」的旅程。 #小姊姊 #我是馬克 #immark #今周刊 #旅遊 #郵輪 #這些人 #不適合" at bounding box center [770, 289] width 133 height 28
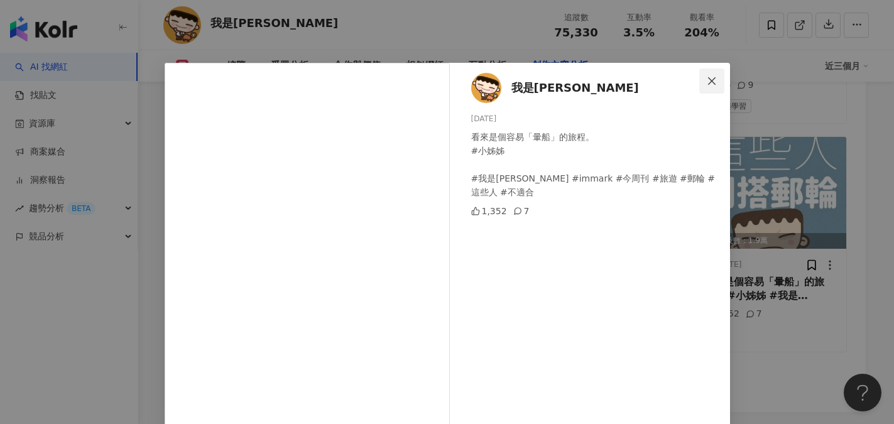
click at [707, 80] on icon "close" at bounding box center [712, 81] width 10 height 10
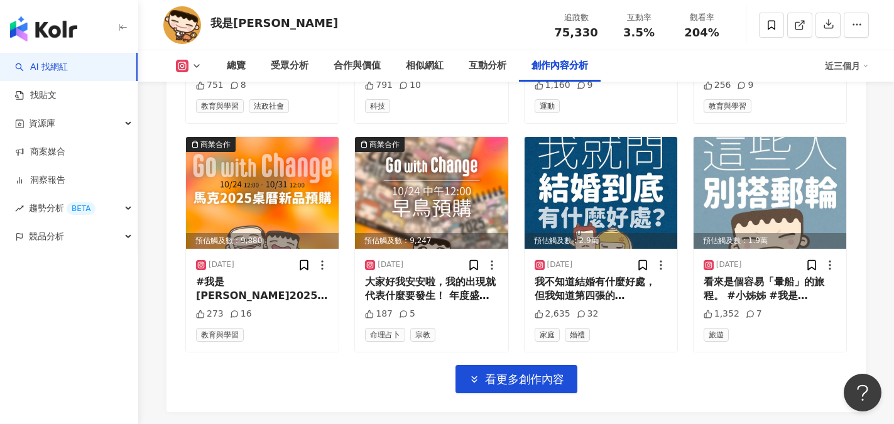
click at [709, 78] on div "總覽 受眾分析 合作與價值 相似網紅 互動分析 創作內容分析" at bounding box center [519, 65] width 611 height 31
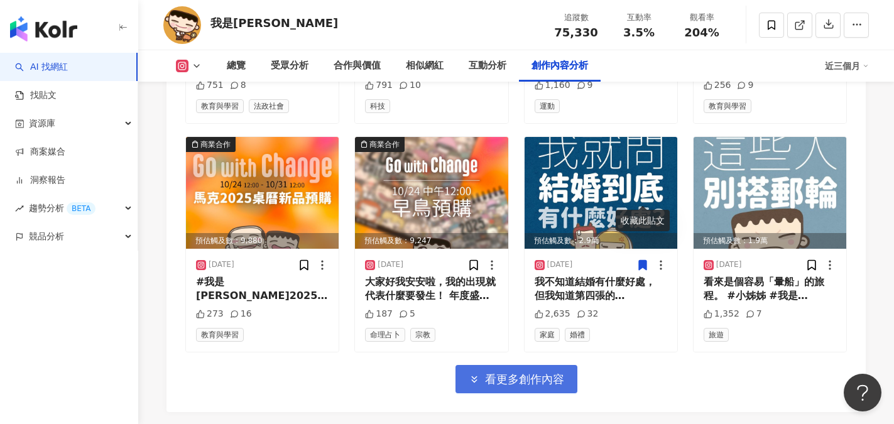
click at [537, 373] on span "看更多創作內容" at bounding box center [524, 380] width 79 height 14
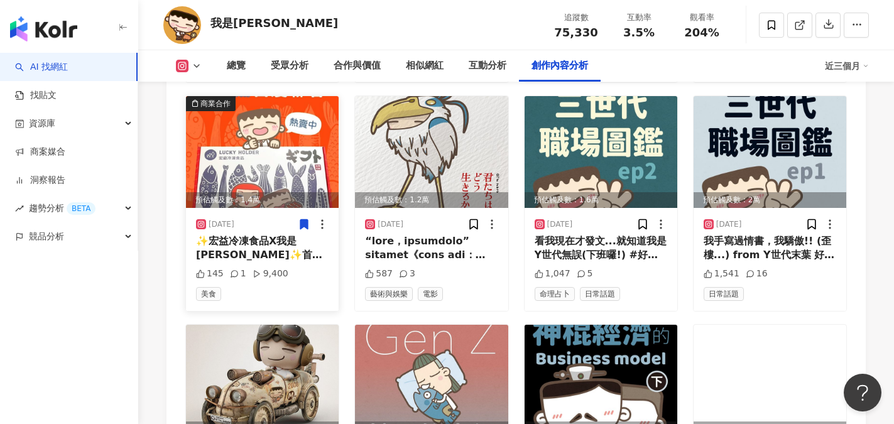
scroll to position [10256, 0]
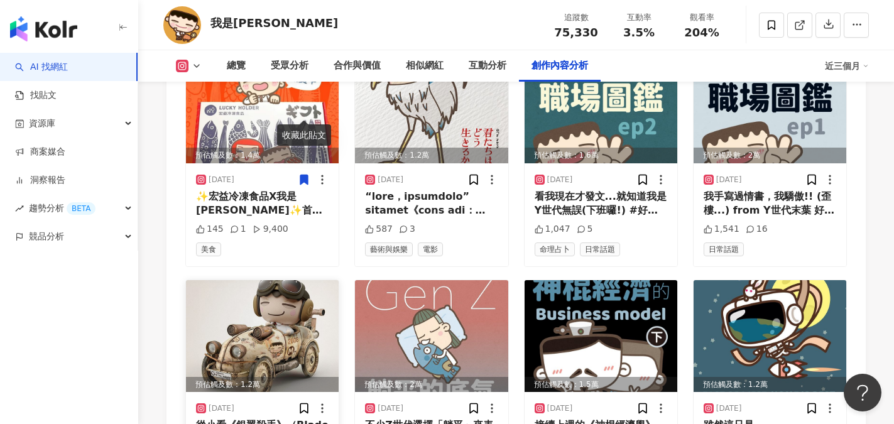
click at [244, 280] on img at bounding box center [262, 336] width 153 height 112
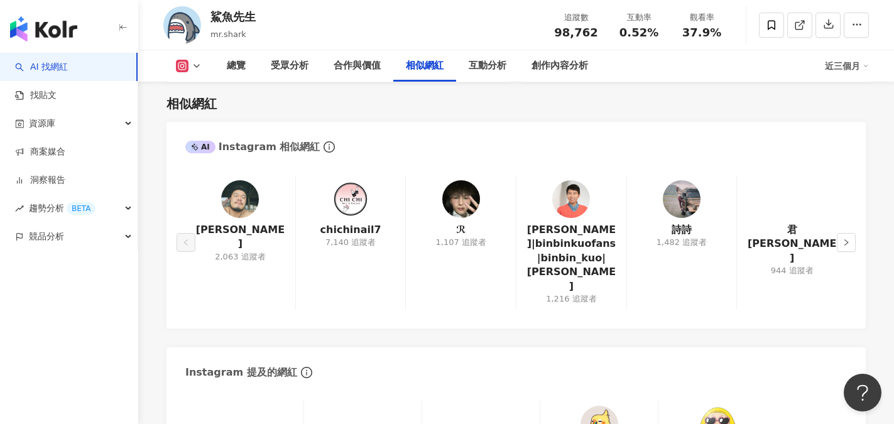
scroll to position [2324, 0]
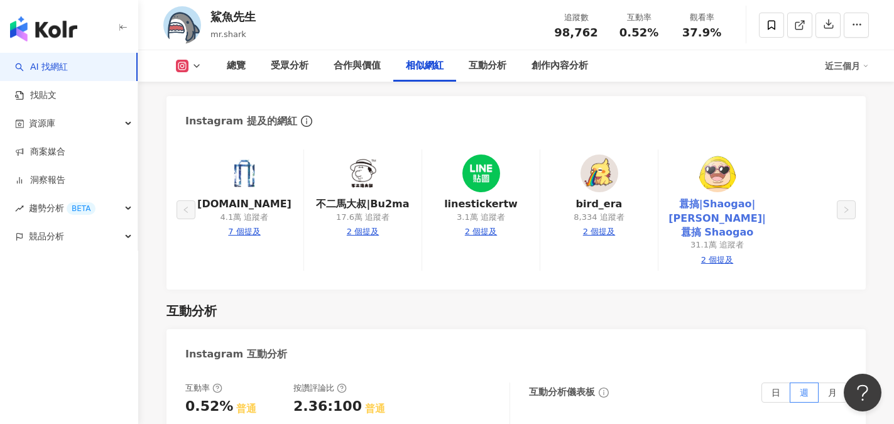
click at [724, 197] on link "囂搞|Shaogao|[PERSON_NAME]|囂搞 Shaogao" at bounding box center [716, 218] width 97 height 42
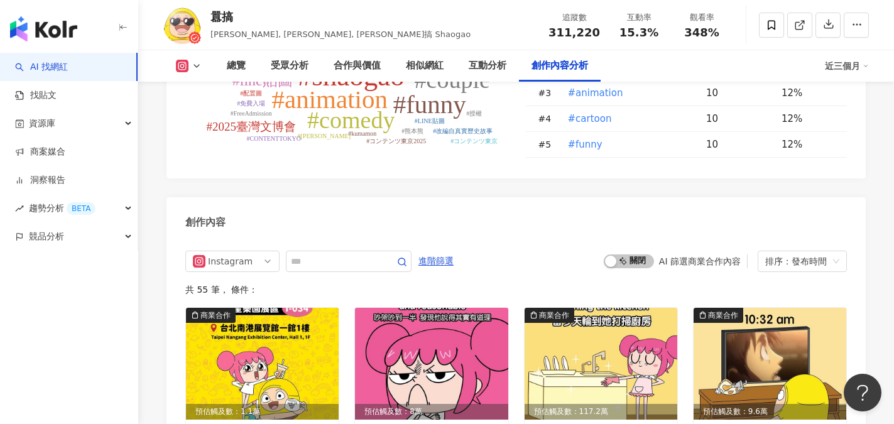
scroll to position [3895, 0]
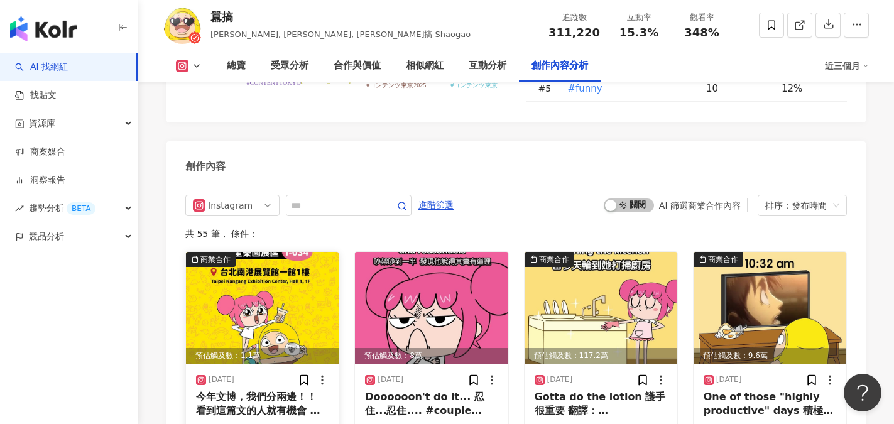
click at [289, 260] on img at bounding box center [262, 308] width 153 height 112
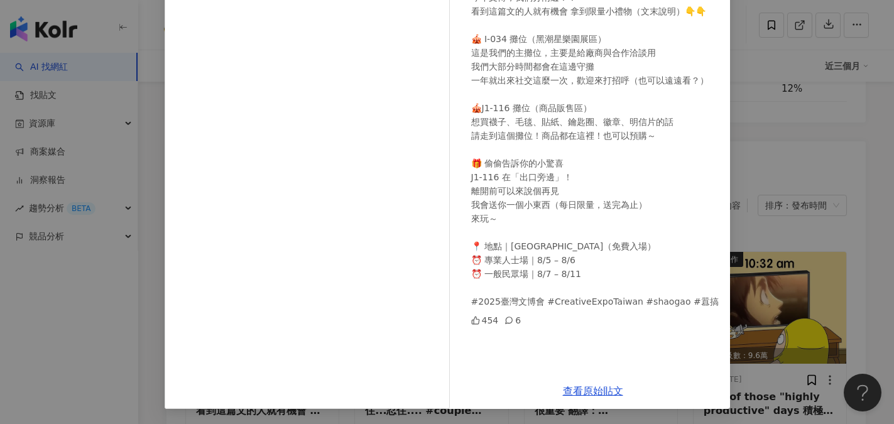
scroll to position [0, 0]
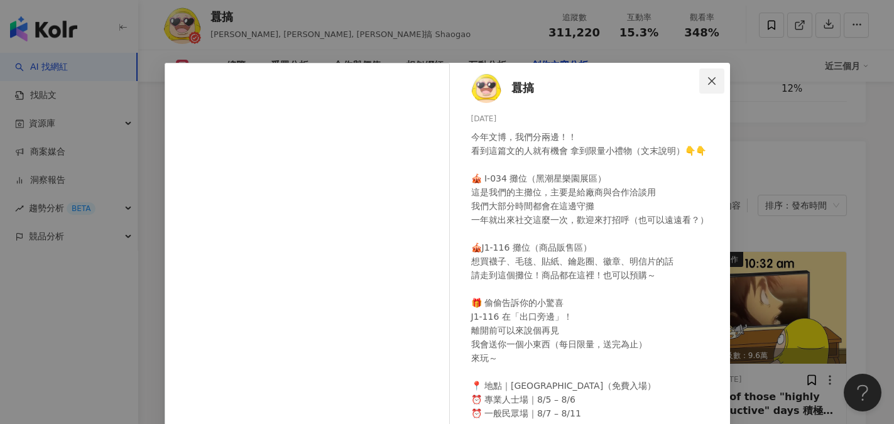
click at [699, 77] on span "Close" at bounding box center [711, 81] width 25 height 10
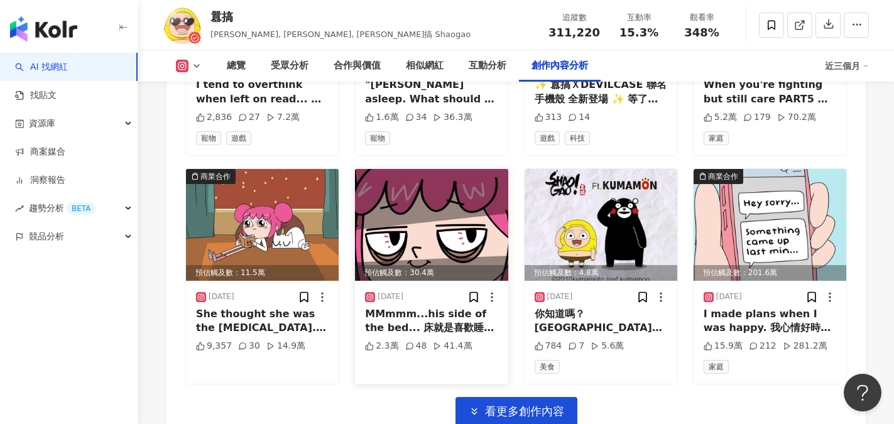
scroll to position [4460, 0]
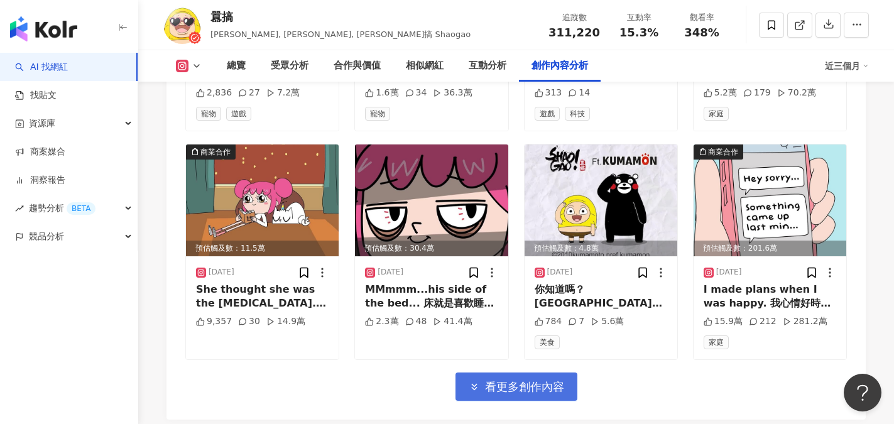
click at [547, 380] on span "看更多創作內容" at bounding box center [524, 387] width 79 height 14
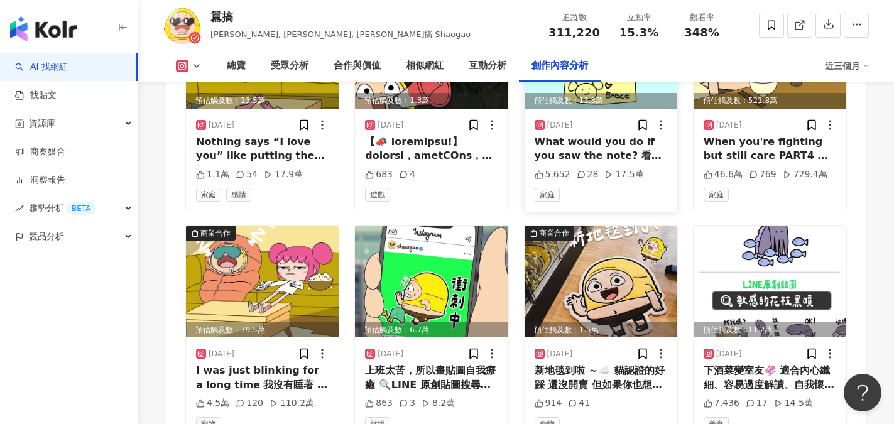
scroll to position [4837, 0]
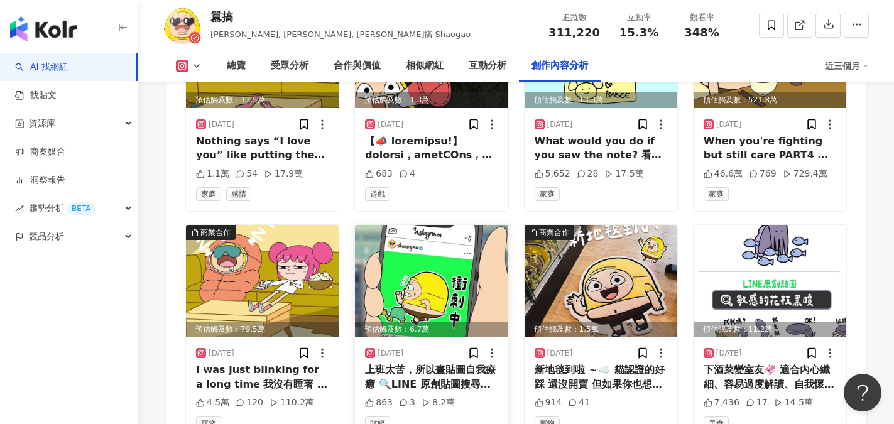
click at [456, 363] on div "上班太苦，所以畫貼圖自我療癒 🔍LINE 原創貼圖搜尋：囂搞社畜 #LINE貼圖 #囂搞社畜 #囂搞 #shaogao" at bounding box center [431, 377] width 133 height 28
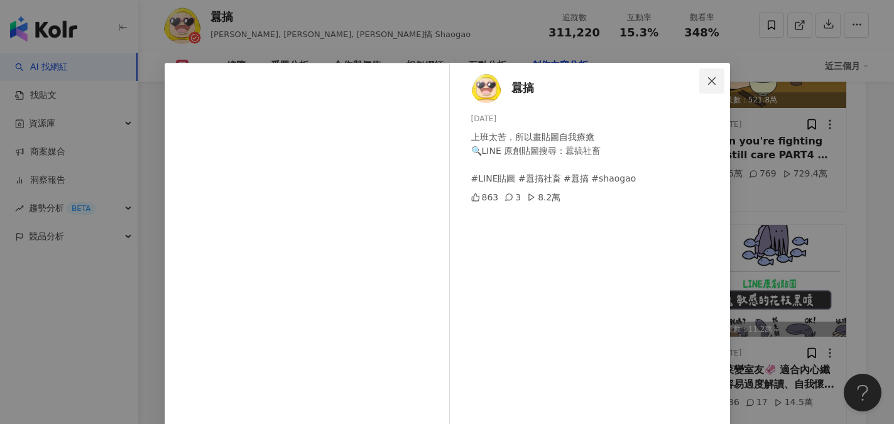
click at [714, 79] on span "Close" at bounding box center [711, 81] width 25 height 10
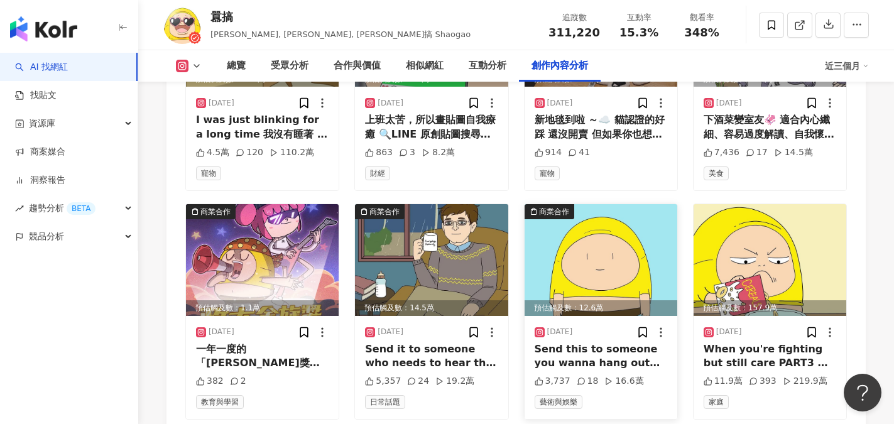
scroll to position [5089, 0]
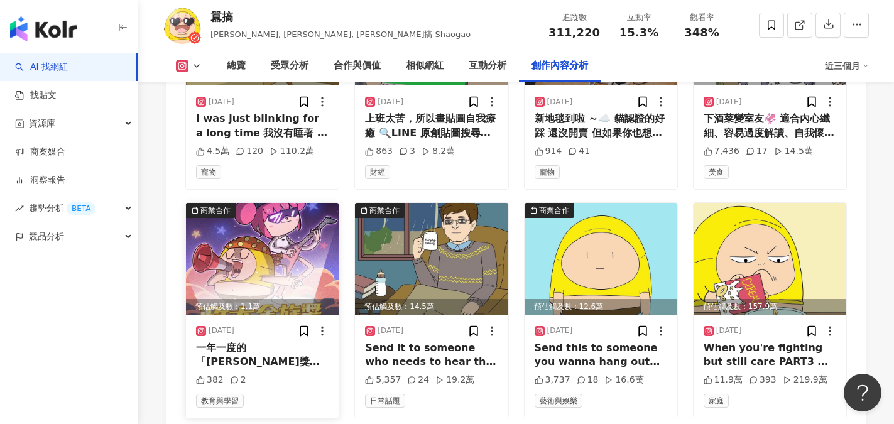
click at [283, 315] on div "2025/3/26 一年一度的「金旋獎」又來啦！ 💫 金旋光軌 03/10 - 03/29 報名週 05/10 - 05/11 初賽 ＠政治大學四維堂 06/…" at bounding box center [262, 366] width 153 height 103
click at [261, 341] on div "一年一度的「金旋獎」又來啦！ 💫 金旋光軌 03/10 - 03/29 報名週 05/10 - 05/11 初賽 ＠政治大學四維堂 06/08 決賽 ＠政治大…" at bounding box center [262, 355] width 133 height 28
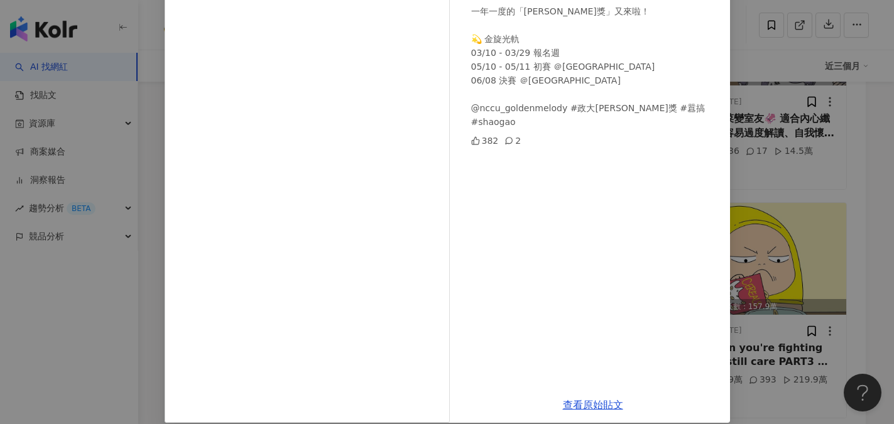
scroll to position [0, 0]
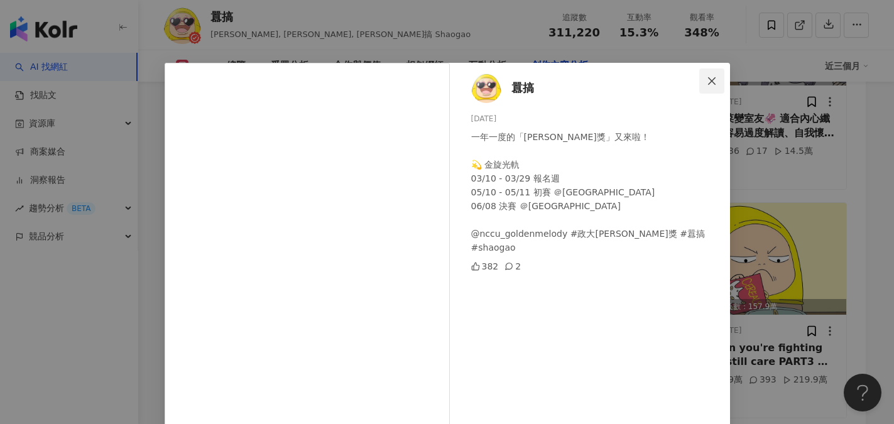
click at [709, 77] on icon "close" at bounding box center [712, 81] width 10 height 10
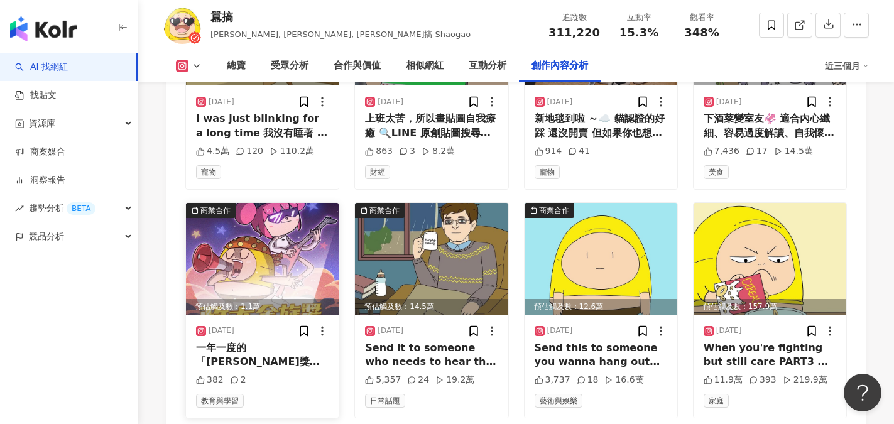
click at [268, 211] on img at bounding box center [262, 259] width 153 height 112
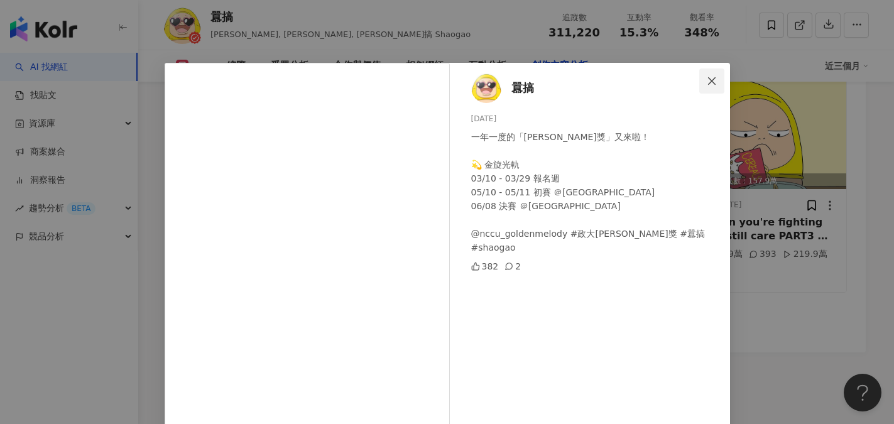
click at [709, 82] on icon "close" at bounding box center [712, 81] width 10 height 10
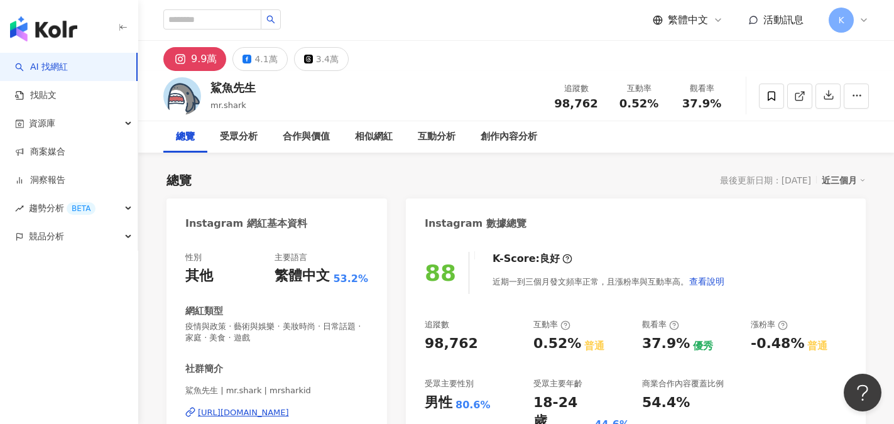
click at [276, 414] on div "[URL][DOMAIN_NAME]" at bounding box center [243, 412] width 91 height 11
